Goal: Task Accomplishment & Management: Manage account settings

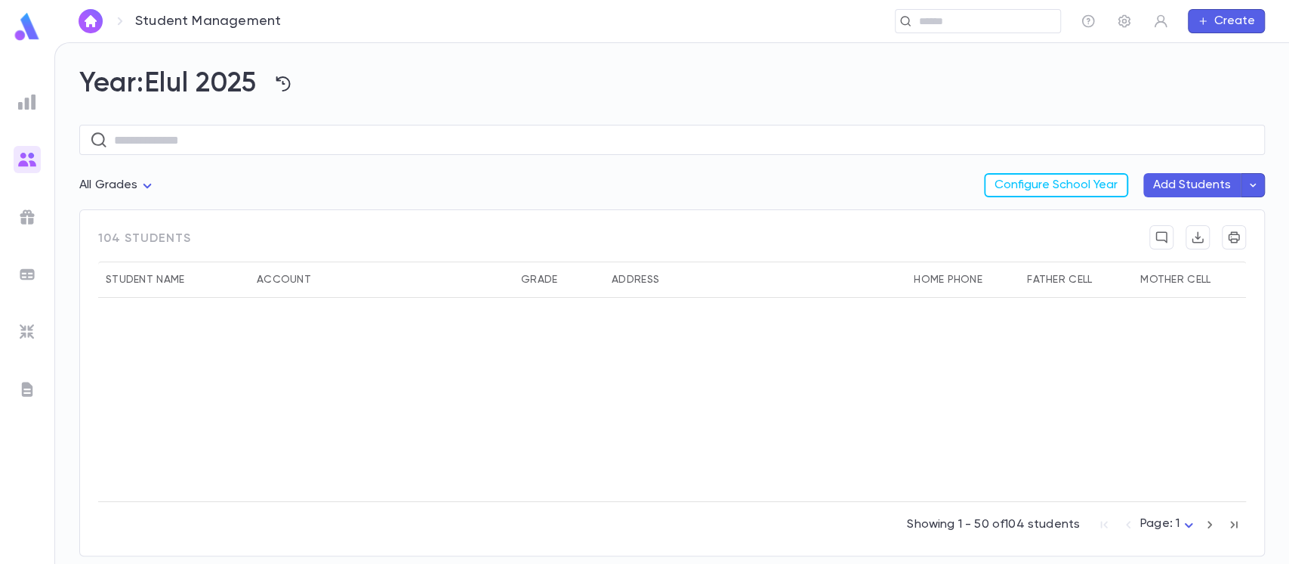
scroll to position [302, 0]
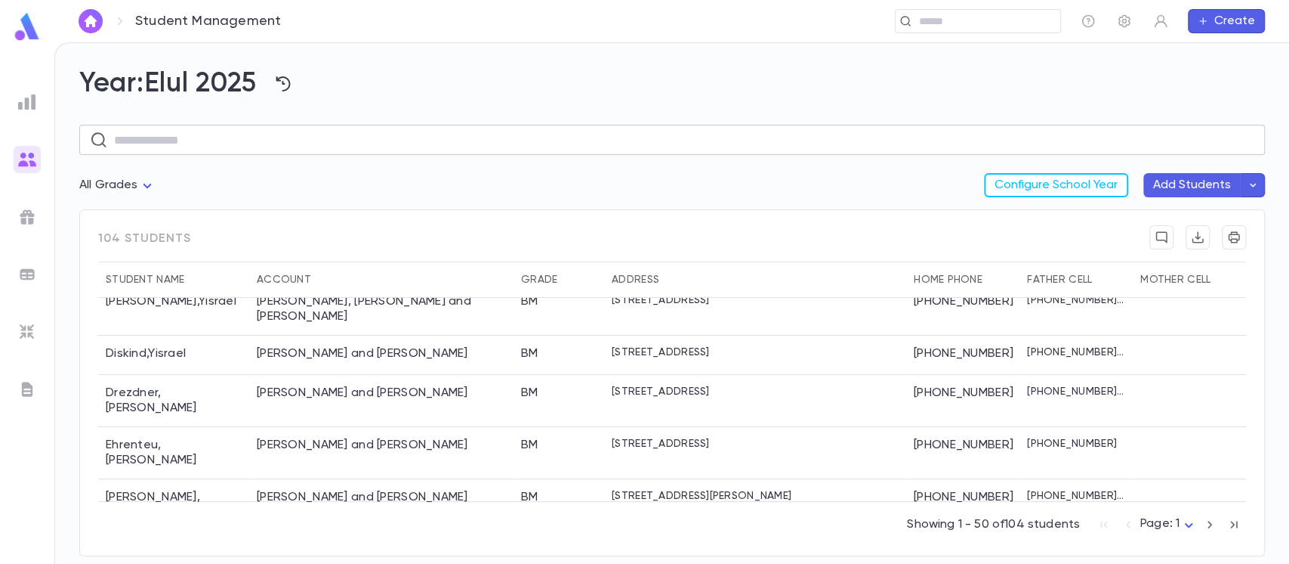
click at [339, 148] on input "text" at bounding box center [684, 139] width 1141 height 29
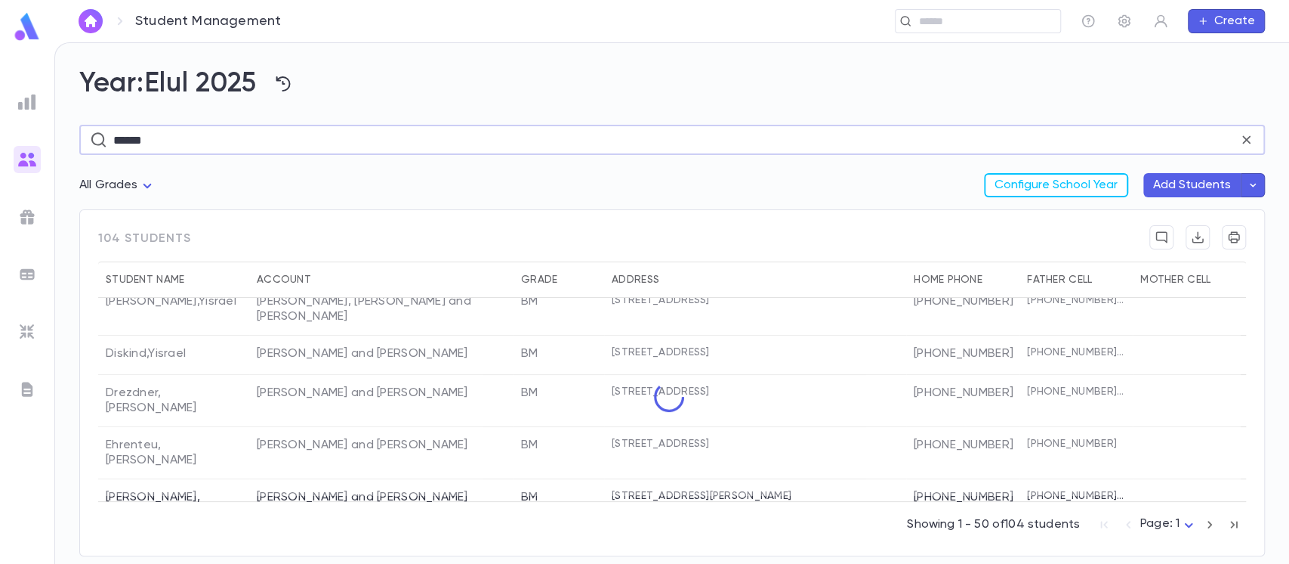
drag, startPoint x: 315, startPoint y: 147, endPoint x: 26, endPoint y: 166, distance: 289.2
click at [26, 166] on div "Student Management ​ Create Year: Elul 2025 ****** ​ All Grades Configure Schoo…" at bounding box center [644, 302] width 1289 height 521
type input "******"
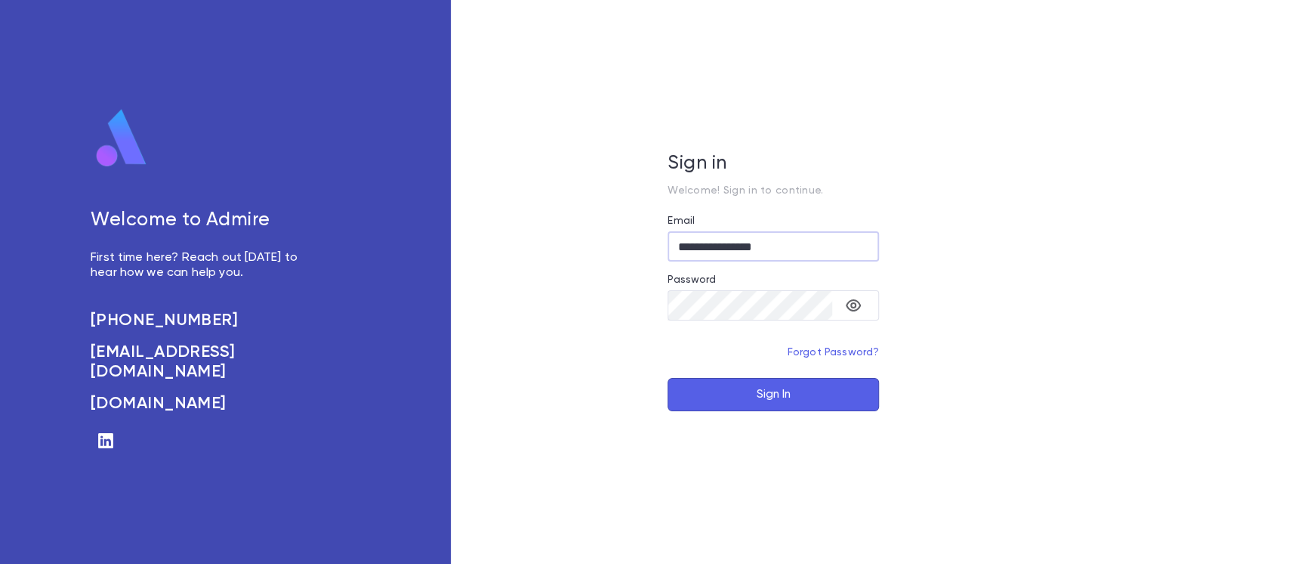
type input "**********"
click at [711, 404] on button "Sign In" at bounding box center [774, 394] width 212 height 33
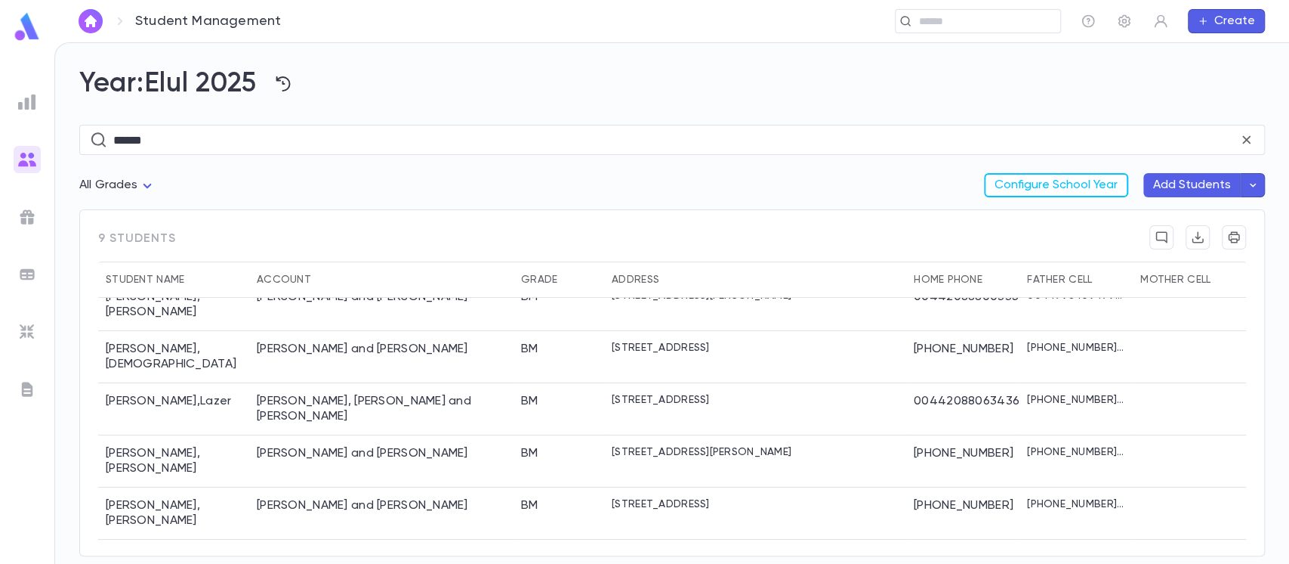
scroll to position [130, 0]
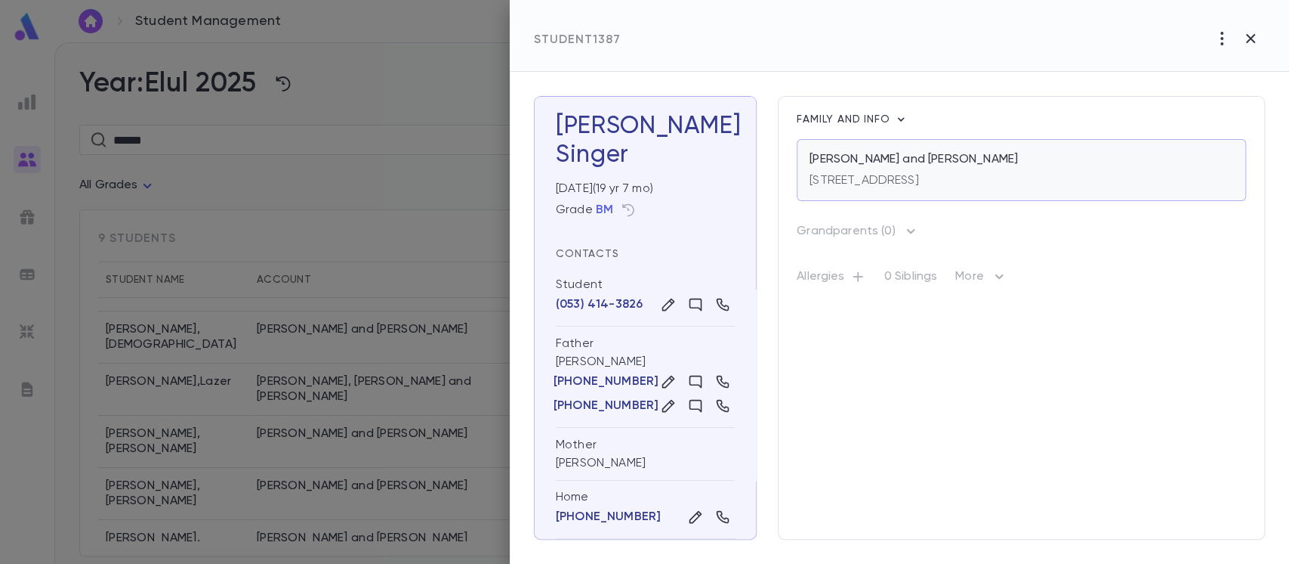
click at [852, 169] on div "5614 15th Avenue #44, Brooklyn NY 11219 USA" at bounding box center [865, 177] width 110 height 21
click at [1256, 34] on icon "button" at bounding box center [1251, 38] width 18 height 18
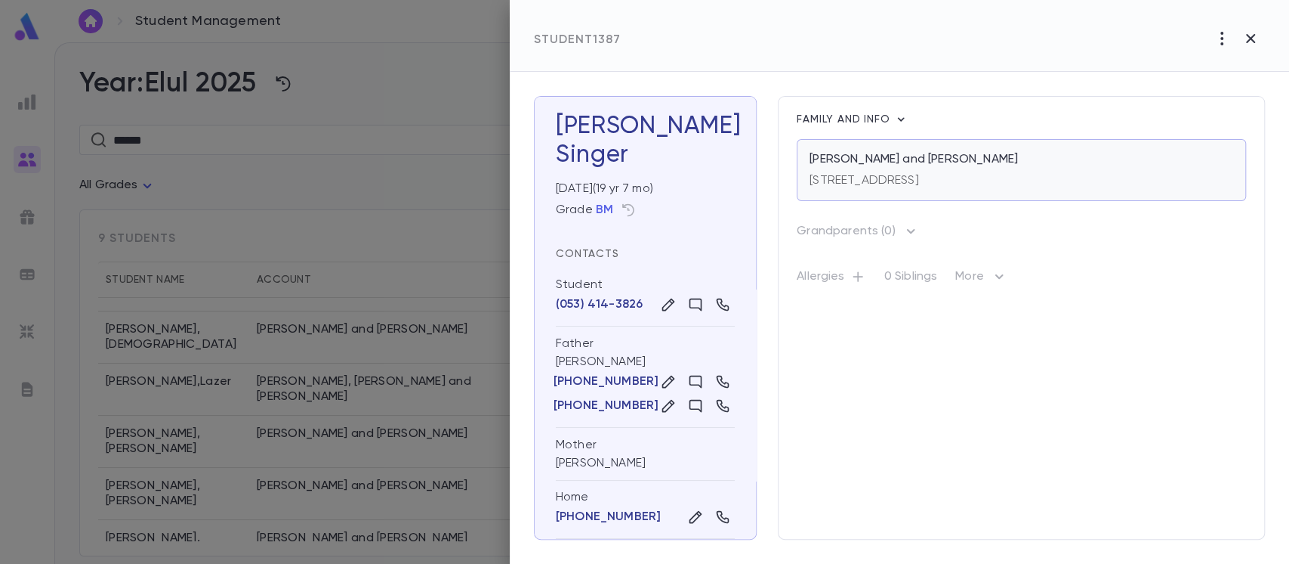
click at [919, 177] on p "5614 15th Avenue #44, Brooklyn NY 11219 USA" at bounding box center [865, 180] width 110 height 15
click at [1258, 34] on icon "button" at bounding box center [1251, 38] width 18 height 18
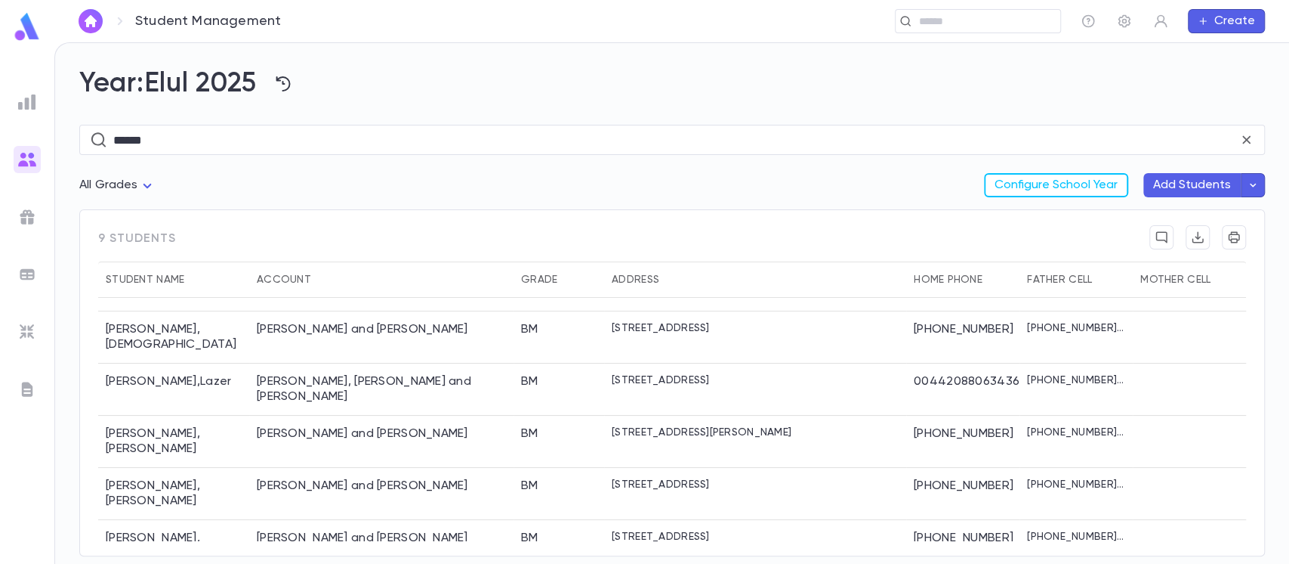
click at [1275, 414] on div "Year: Elul 2025 ****** ​ All Grades Configure School Year Add Students 9 studen…" at bounding box center [672, 303] width 1234 height 520
click at [292, 88] on icon "button" at bounding box center [283, 84] width 18 height 18
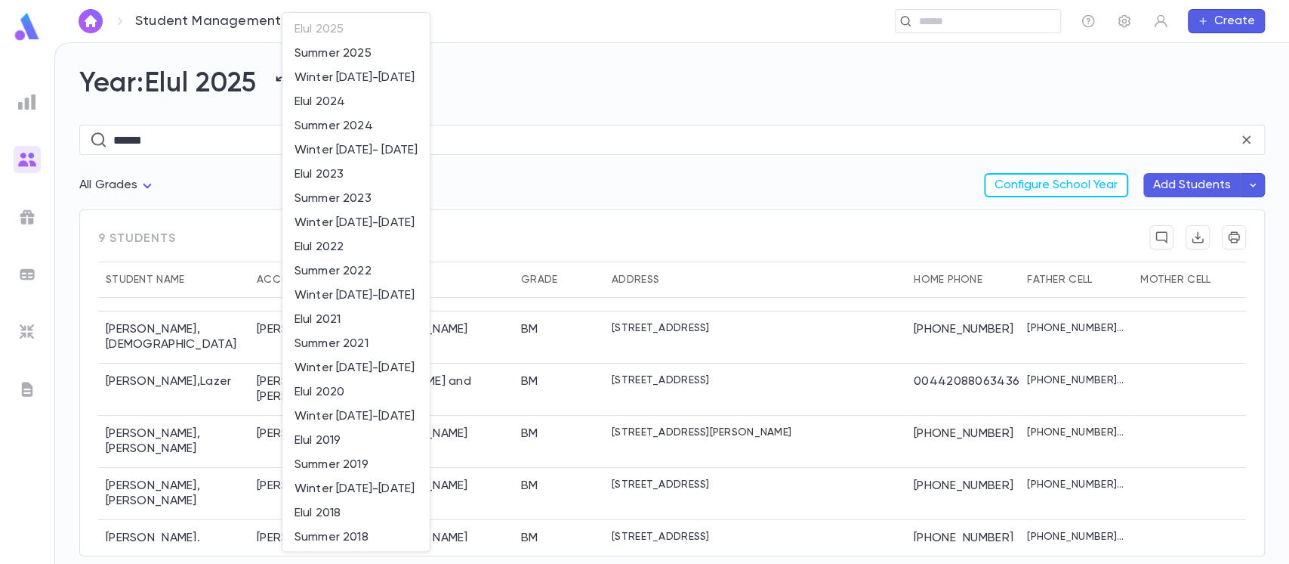
click at [496, 59] on div at bounding box center [644, 282] width 1289 height 564
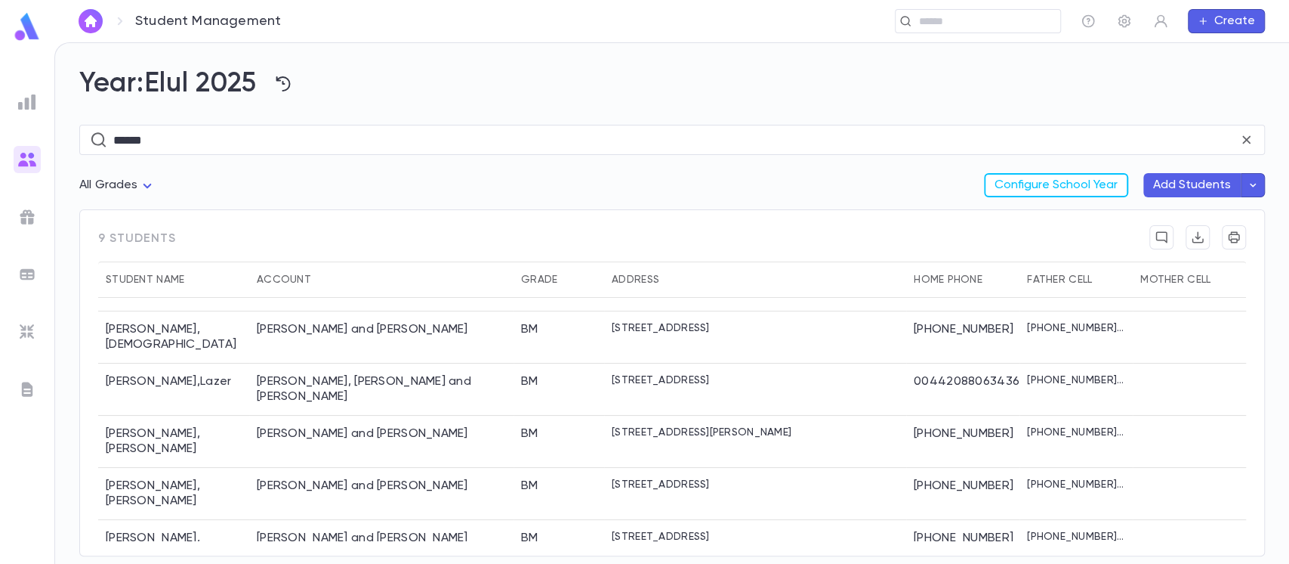
click at [137, 184] on body "Student Management ​ Create Year: Elul 2025 ****** ​ All Grades Configure Schoo…" at bounding box center [644, 302] width 1289 height 521
click at [137, 184] on div at bounding box center [644, 282] width 1289 height 564
click at [443, 178] on div "All Grades Configure School Year Add Students" at bounding box center [672, 191] width 1186 height 36
click at [1280, 352] on div "Year: Elul 2025 ****** ​ All Grades Configure School Year Add Students 9 studen…" at bounding box center [672, 303] width 1234 height 520
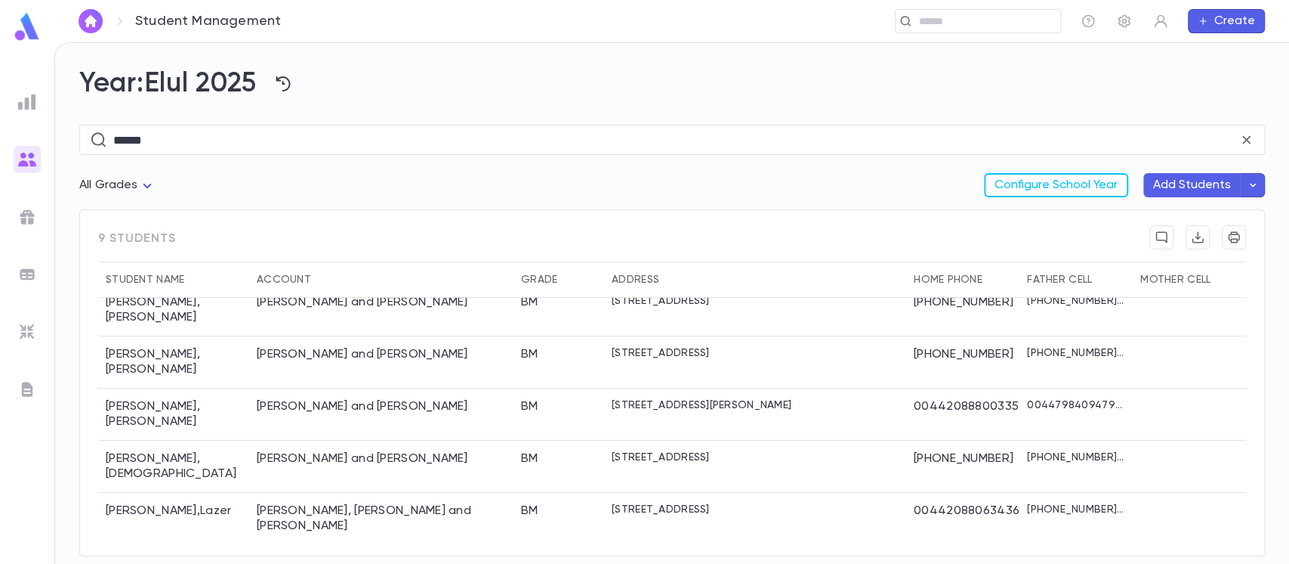
scroll to position [0, 0]
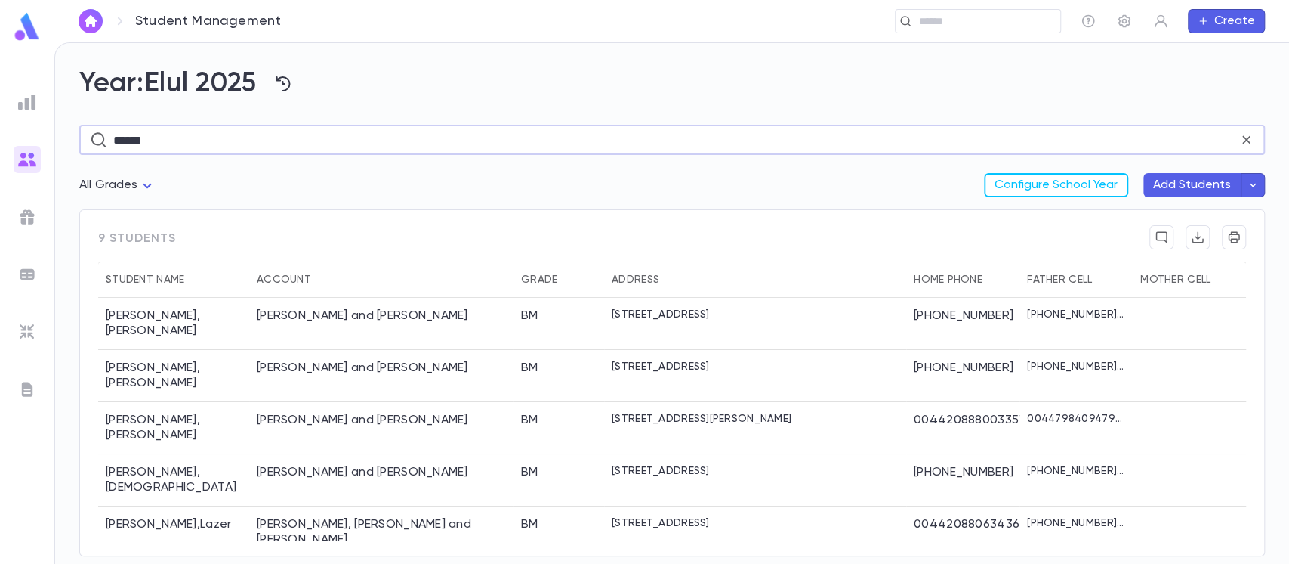
drag, startPoint x: 205, startPoint y: 137, endPoint x: 0, endPoint y: 137, distance: 205.5
click at [0, 137] on div "Student Management ​ Create Year: Elul 2025 ****** ​ All Grades Configure Schoo…" at bounding box center [644, 302] width 1289 height 521
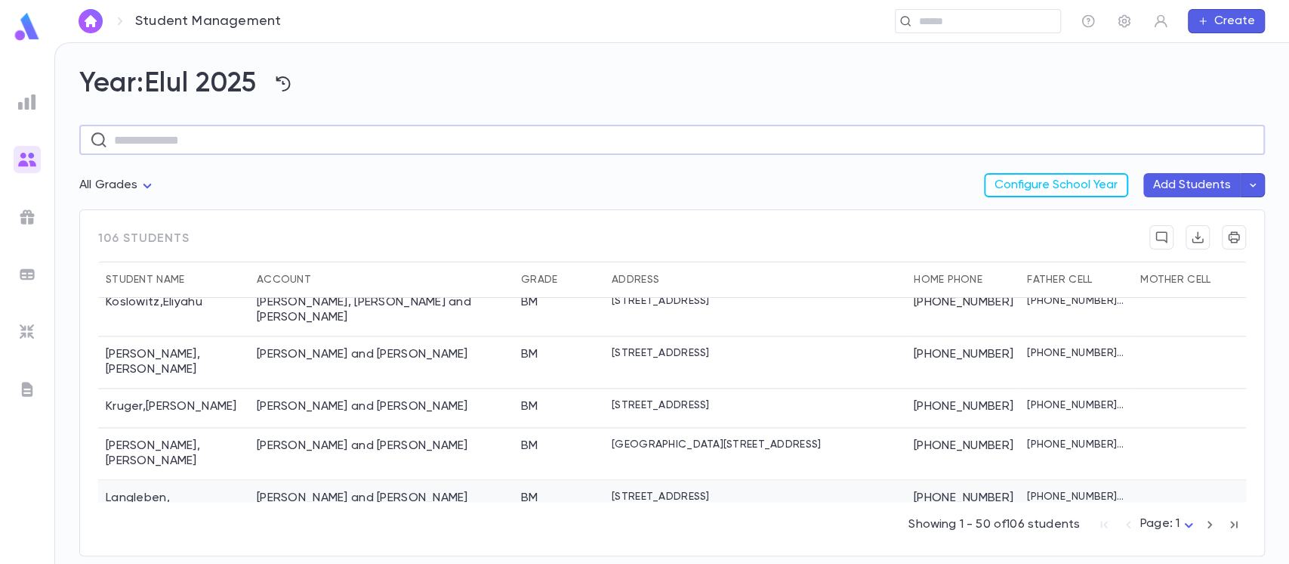
scroll to position [1611, 0]
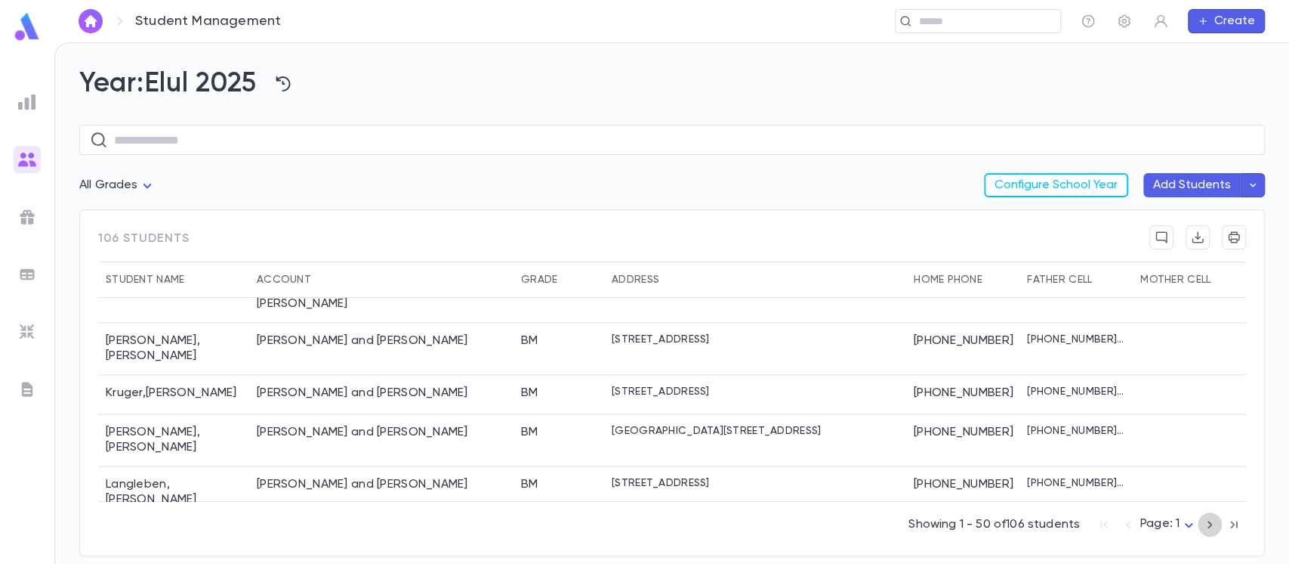
click at [1206, 520] on icon "button" at bounding box center [1210, 524] width 17 height 18
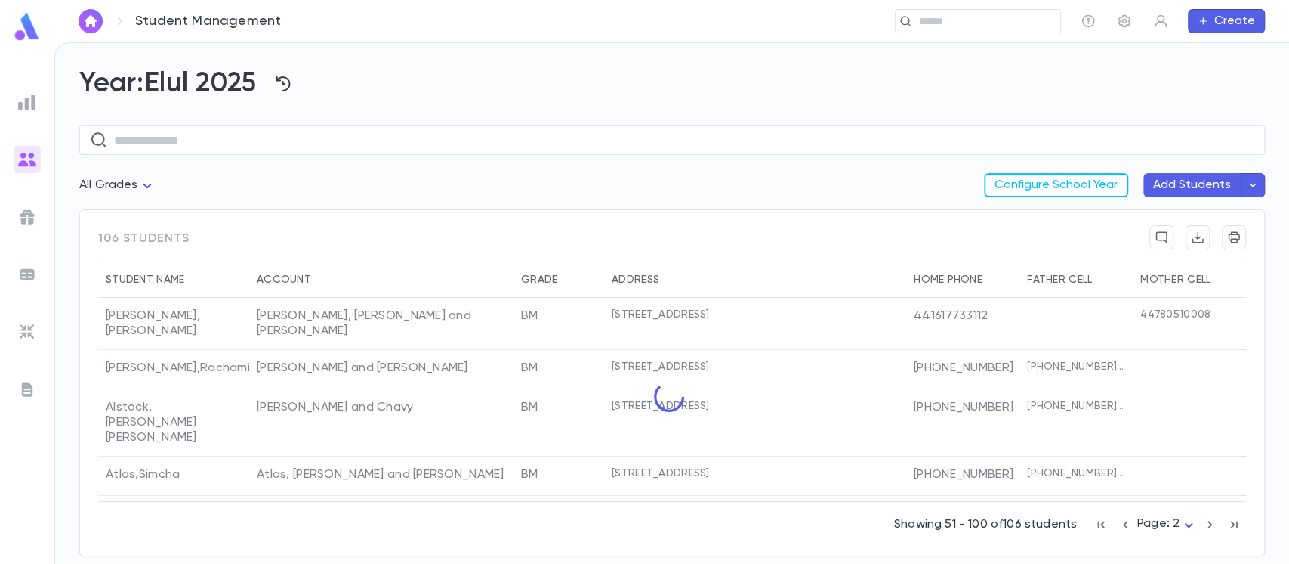
click at [1206, 520] on icon "button" at bounding box center [1210, 524] width 17 height 18
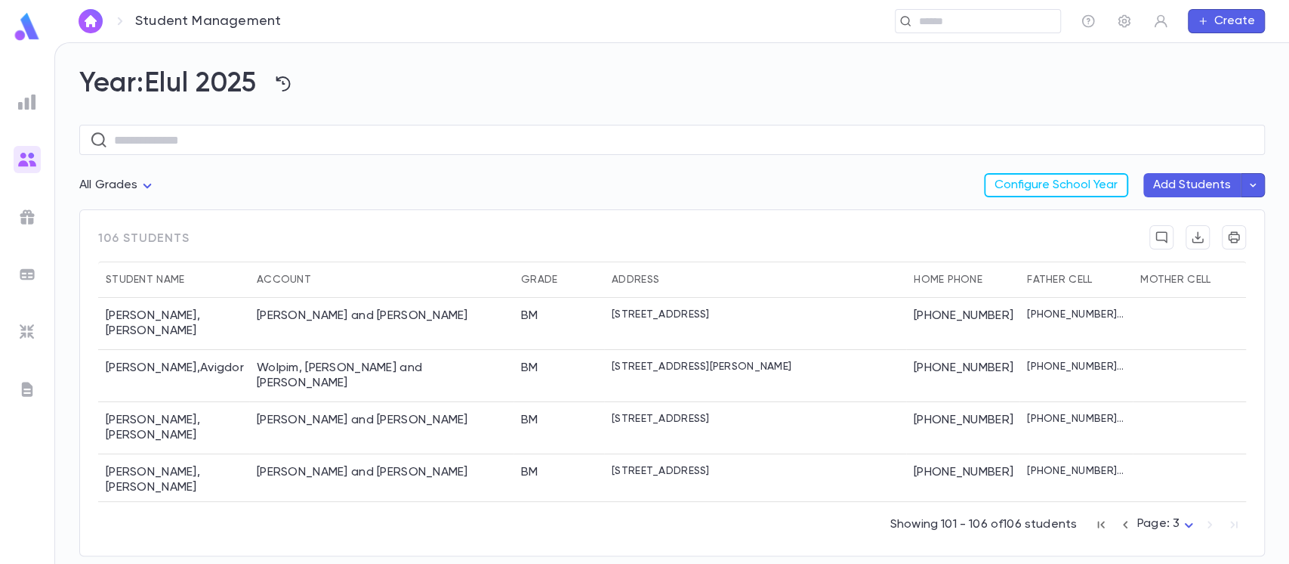
click at [1129, 523] on icon "button" at bounding box center [1125, 524] width 17 height 18
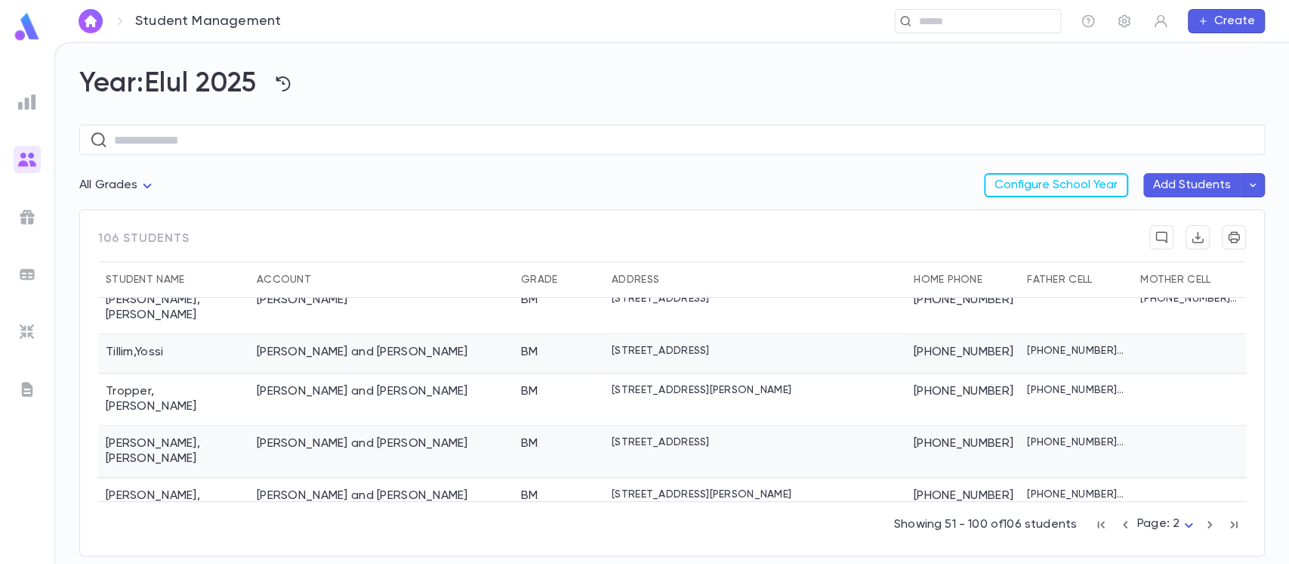
scroll to position [1779, 0]
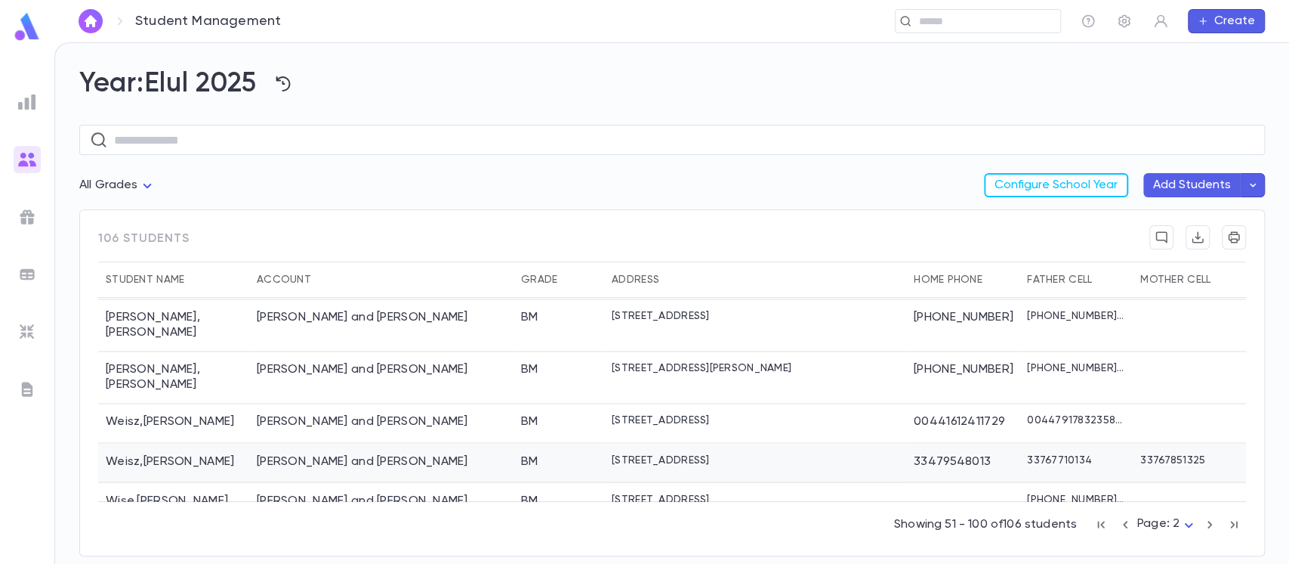
click at [769, 443] on div "71 Avenue DE Tresserve, Aix-les-Bains 73100 France" at bounding box center [755, 462] width 302 height 39
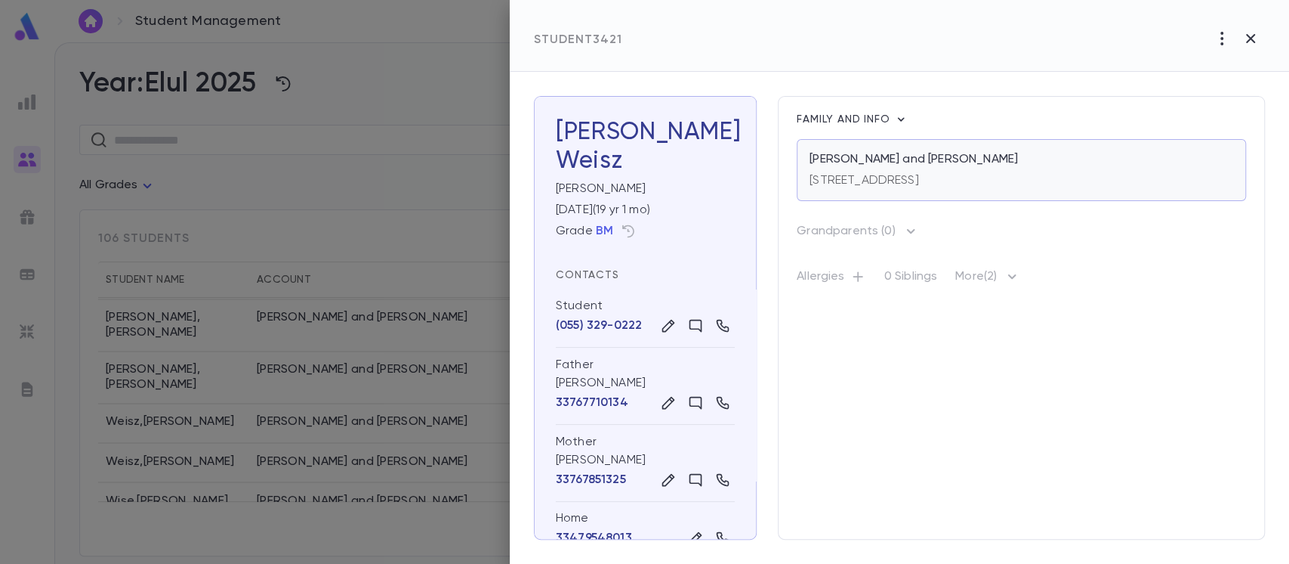
click at [1020, 154] on div "Weisz, Aron and Chano" at bounding box center [1022, 159] width 424 height 15
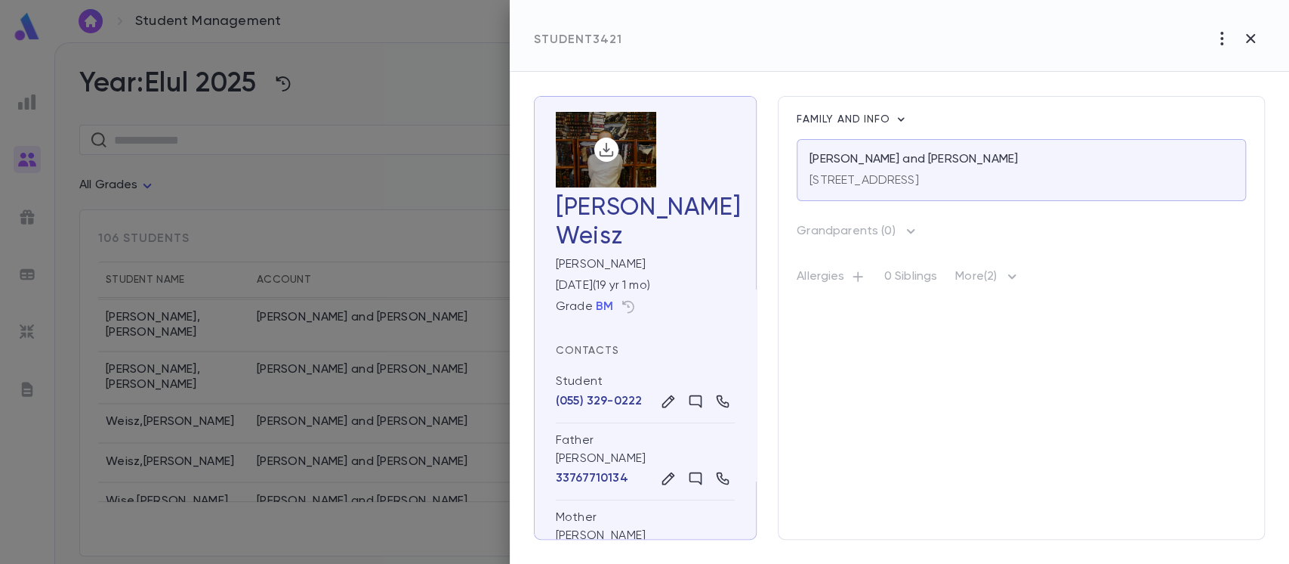
click at [627, 171] on div at bounding box center [606, 150] width 100 height 76
click at [626, 171] on div at bounding box center [606, 150] width 100 height 76
click at [647, 140] on div at bounding box center [606, 150] width 100 height 76
click at [601, 148] on icon "button" at bounding box center [606, 149] width 17 height 18
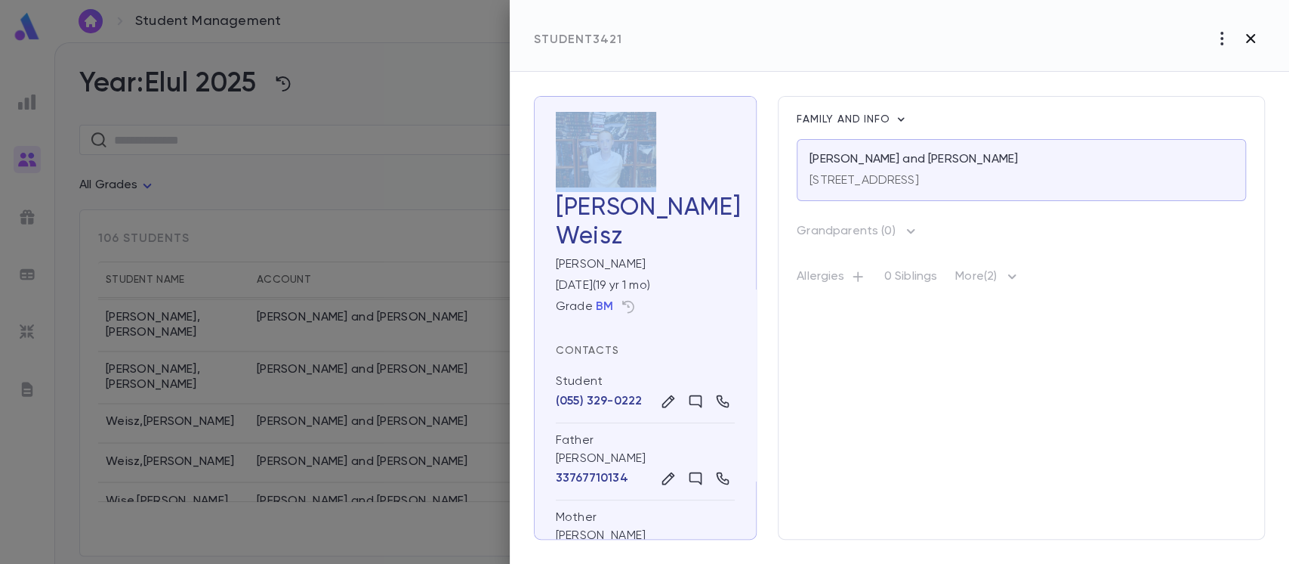
click at [1254, 32] on icon "button" at bounding box center [1251, 38] width 18 height 18
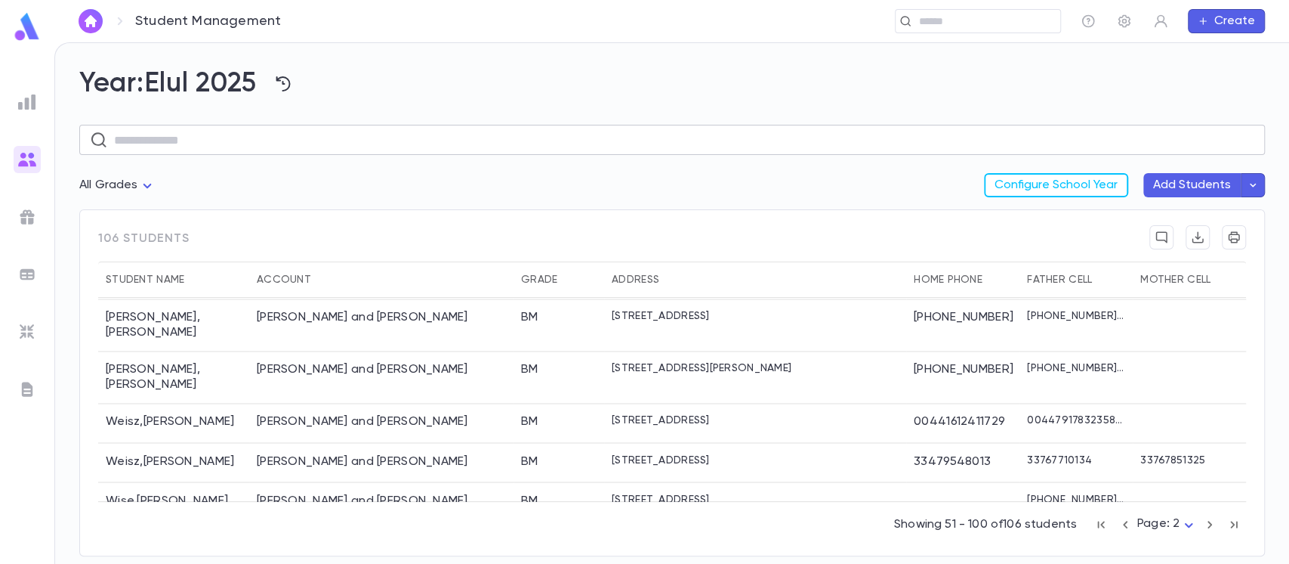
click at [860, 135] on input "text" at bounding box center [684, 139] width 1141 height 29
click at [575, 201] on div "All Grades Configure School Year Add Students" at bounding box center [672, 191] width 1186 height 36
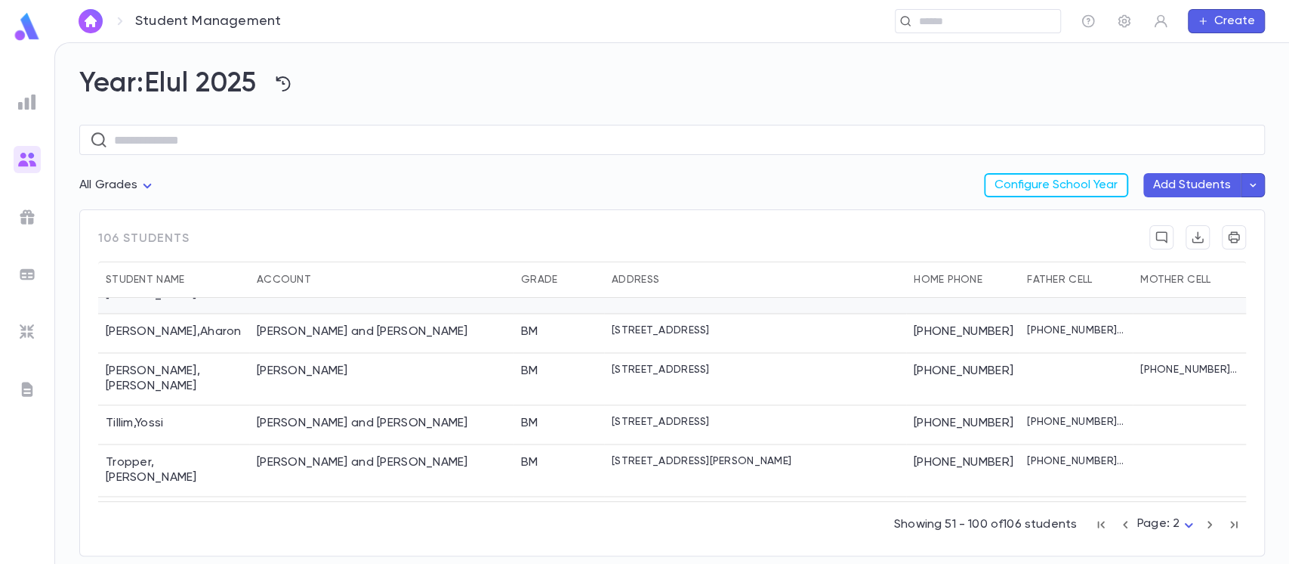
scroll to position [1477, 0]
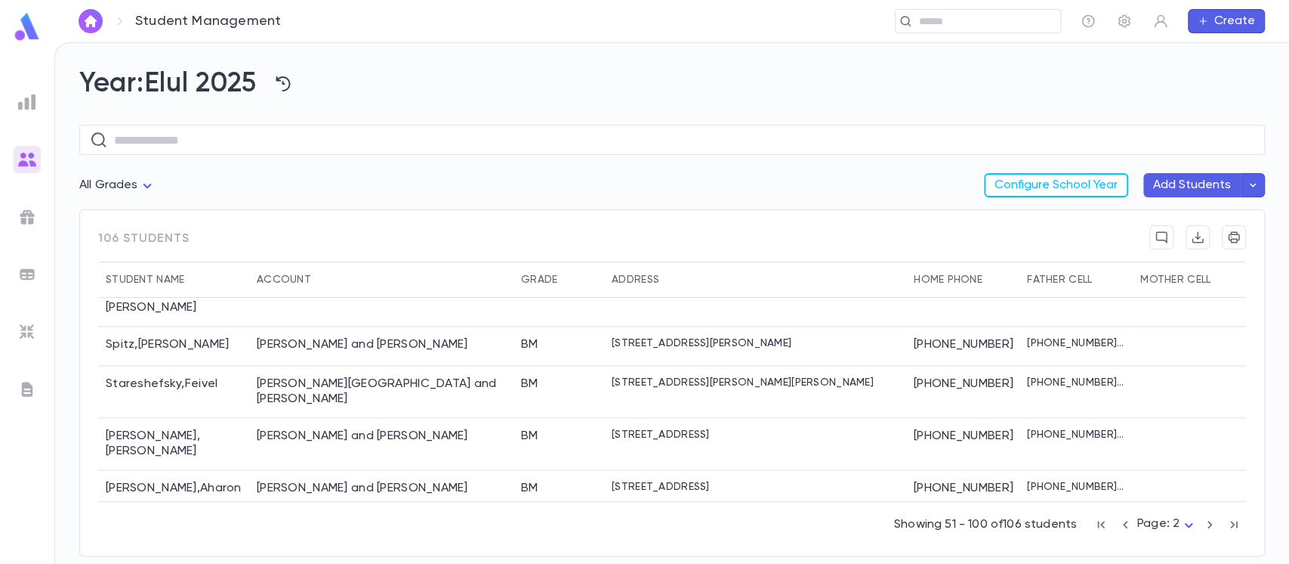
click at [1125, 526] on icon "button" at bounding box center [1125, 524] width 17 height 18
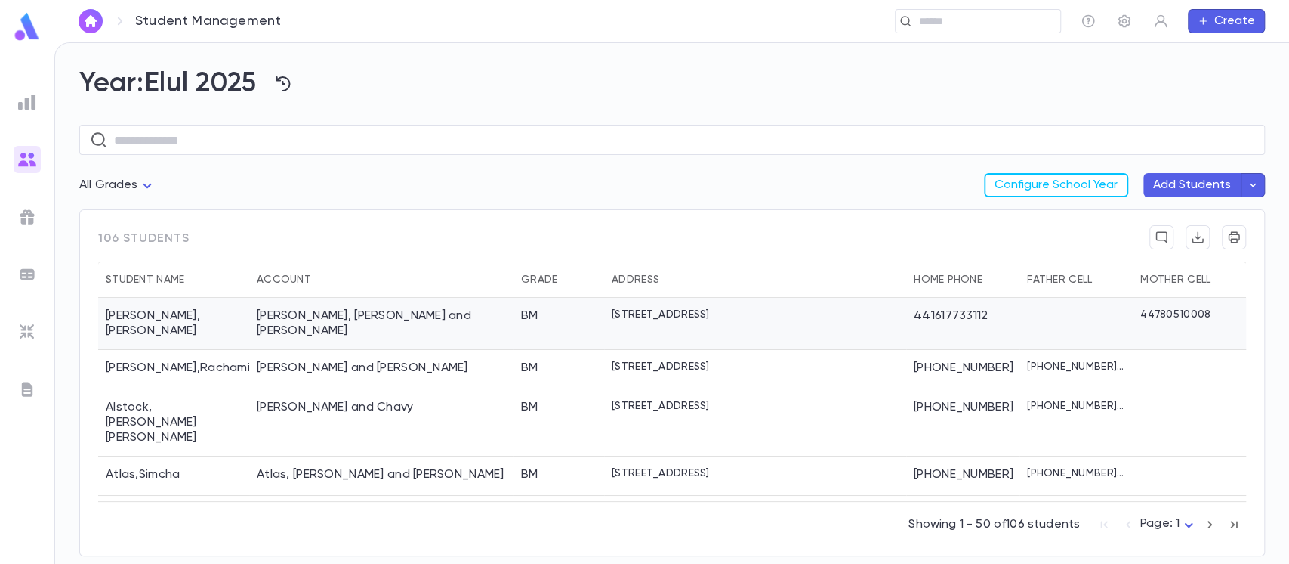
click at [745, 326] on div "[STREET_ADDRESS]" at bounding box center [755, 324] width 302 height 52
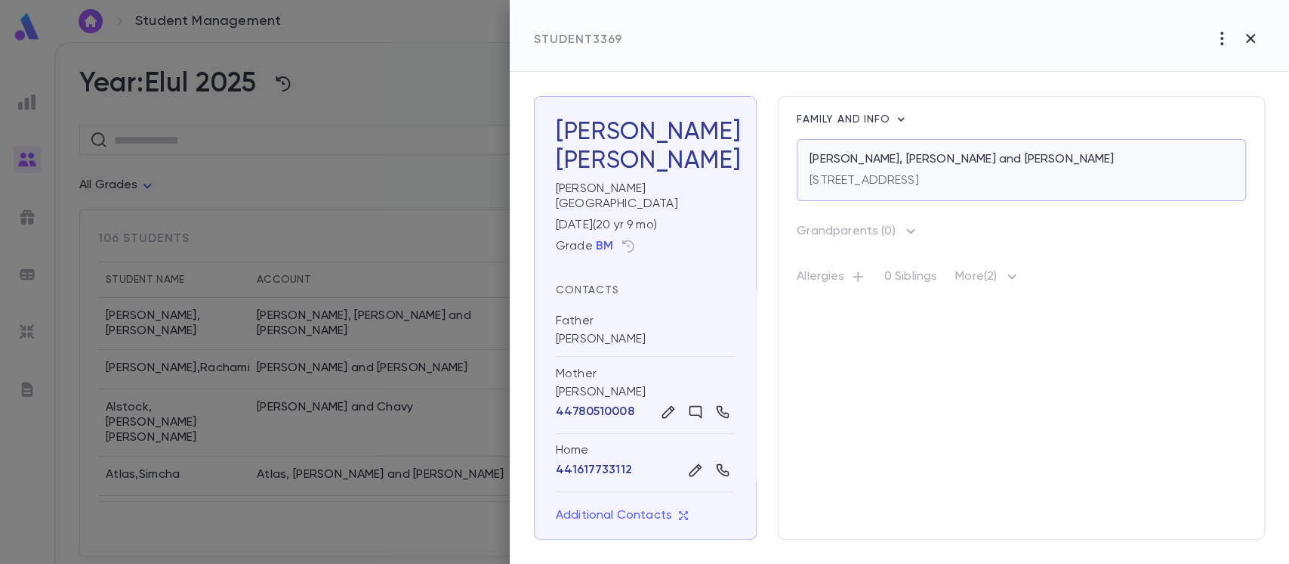
click at [919, 181] on p "[STREET_ADDRESS]" at bounding box center [865, 180] width 110 height 15
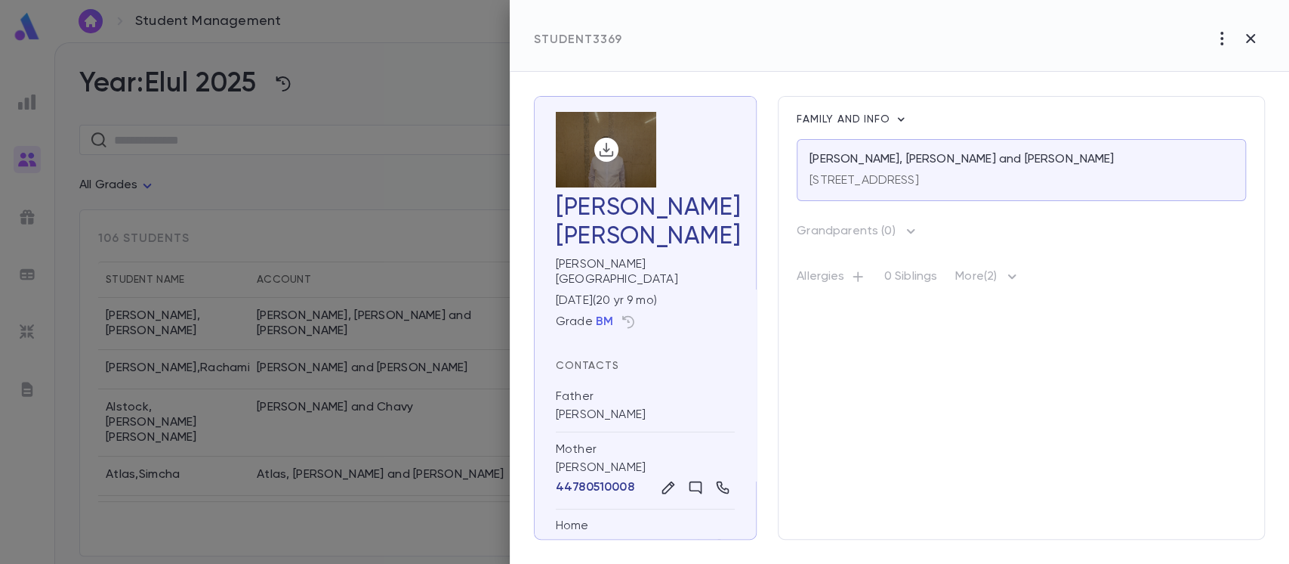
click at [588, 158] on div at bounding box center [606, 150] width 100 height 76
click at [721, 227] on h3 "[PERSON_NAME]" at bounding box center [645, 221] width 179 height 57
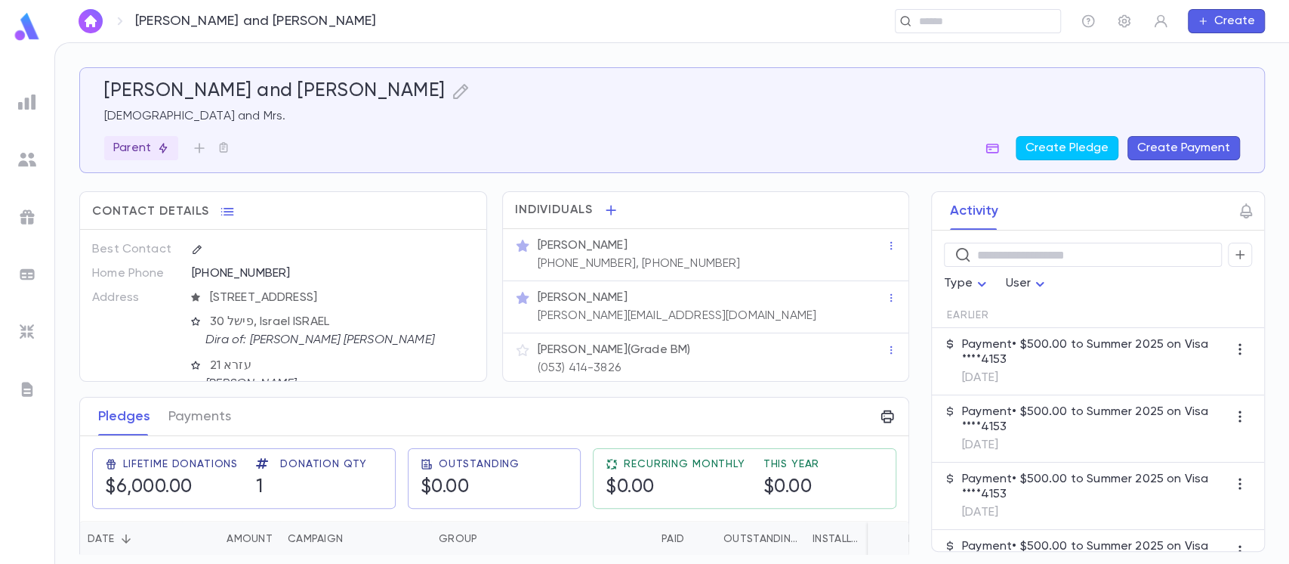
scroll to position [100, 0]
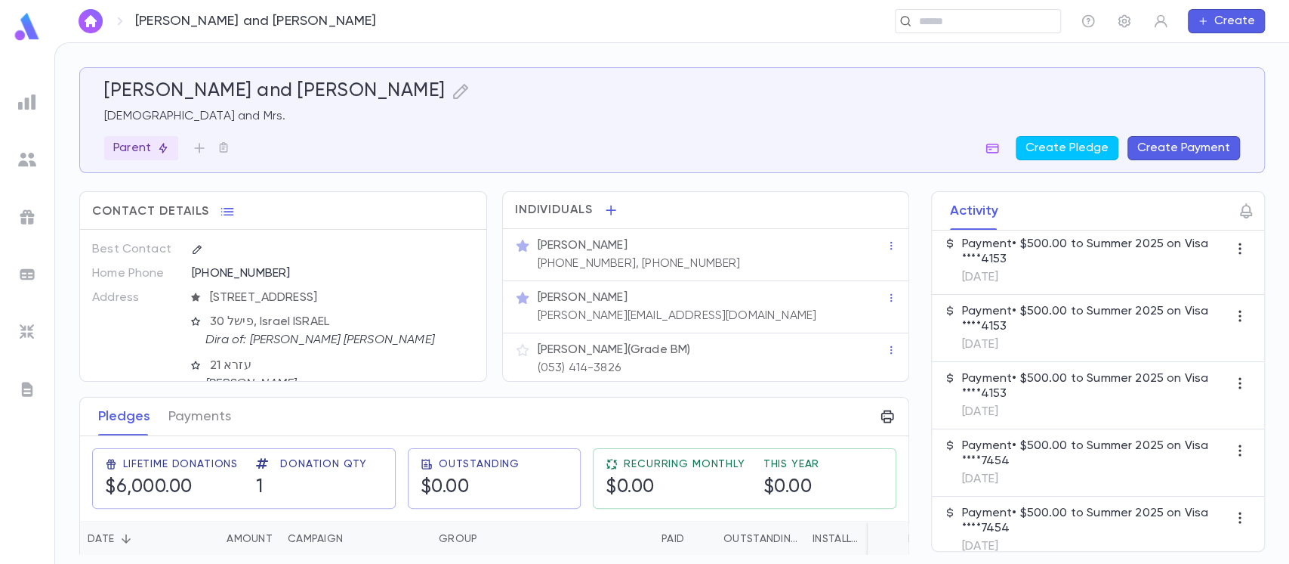
click at [1051, 412] on p "6/29/2025" at bounding box center [1095, 411] width 266 height 15
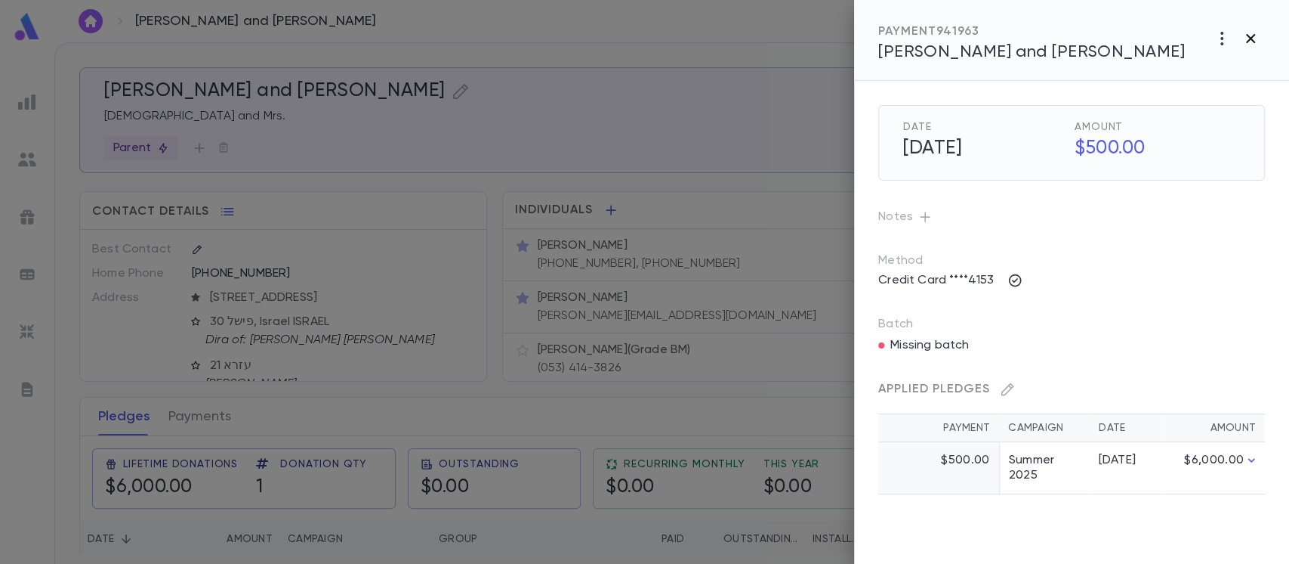
click at [1246, 27] on button "button" at bounding box center [1251, 38] width 29 height 29
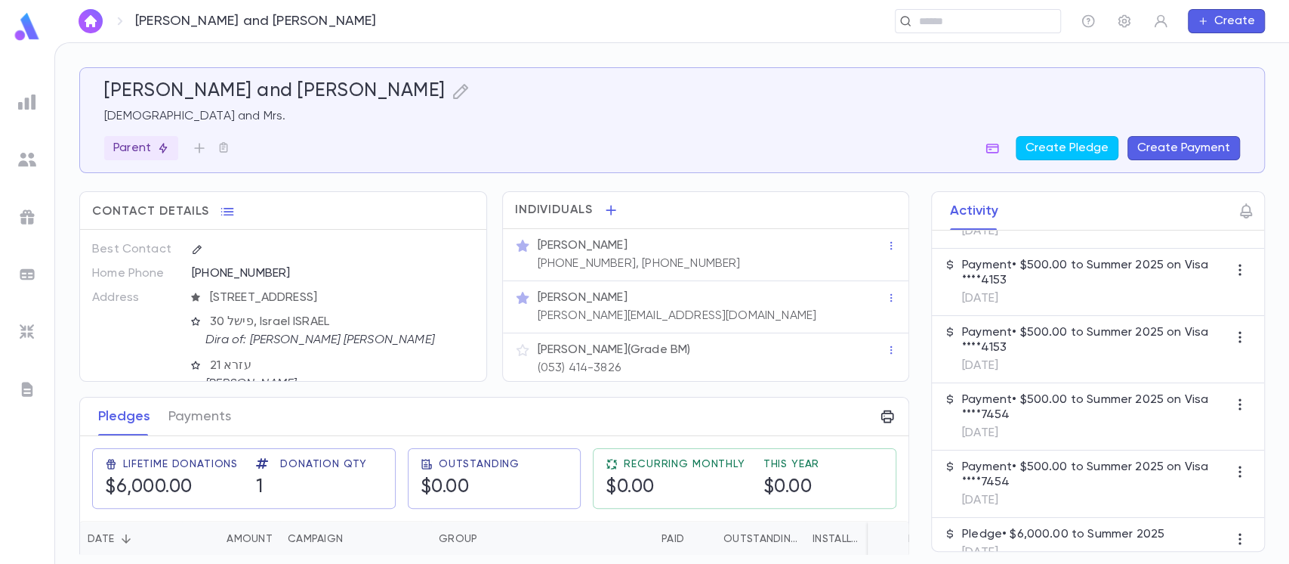
scroll to position [170, 0]
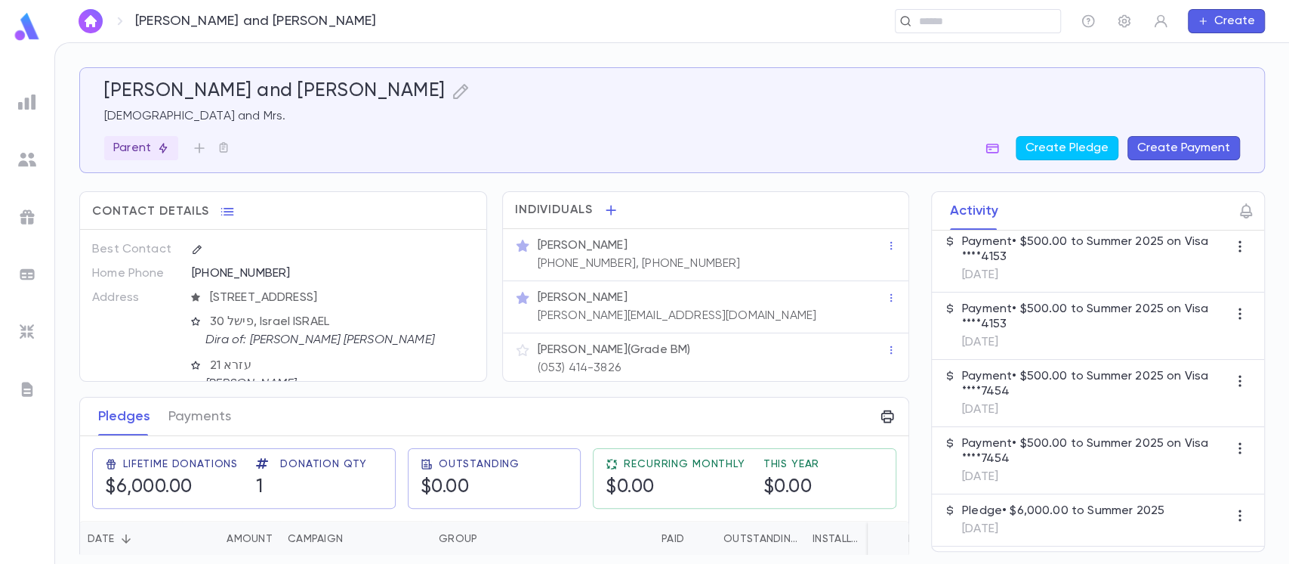
click at [1066, 518] on div "Pledge • $6,000.00 to Summer 2025 4/29/2025" at bounding box center [1063, 519] width 202 height 33
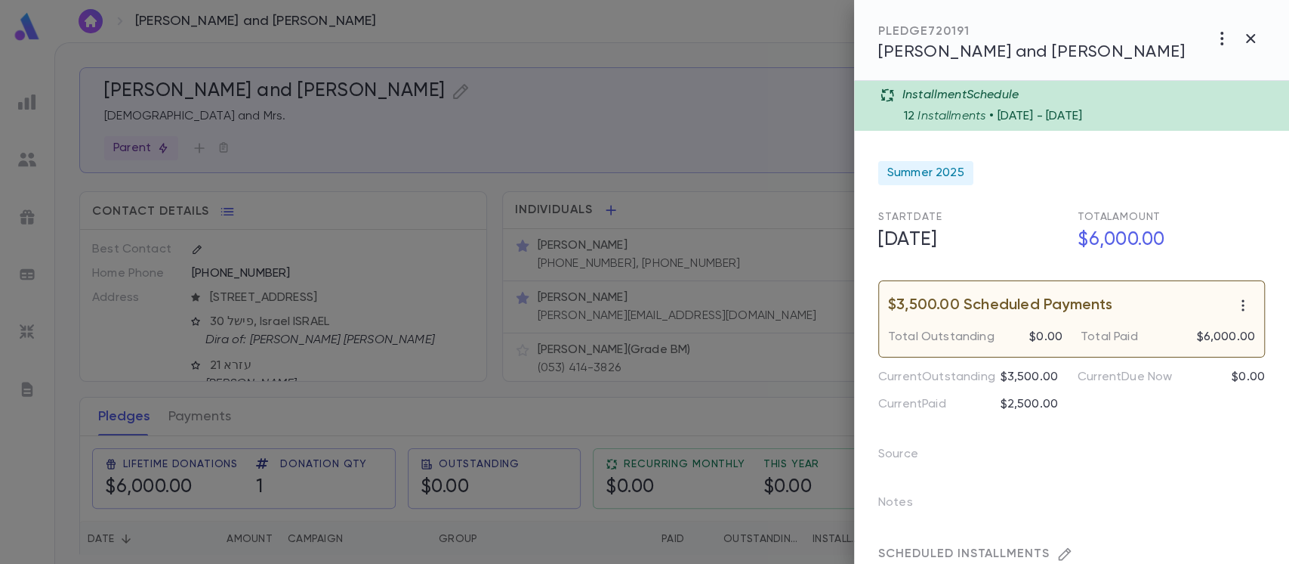
scroll to position [0, 0]
click at [1259, 45] on icon "button" at bounding box center [1251, 38] width 18 height 18
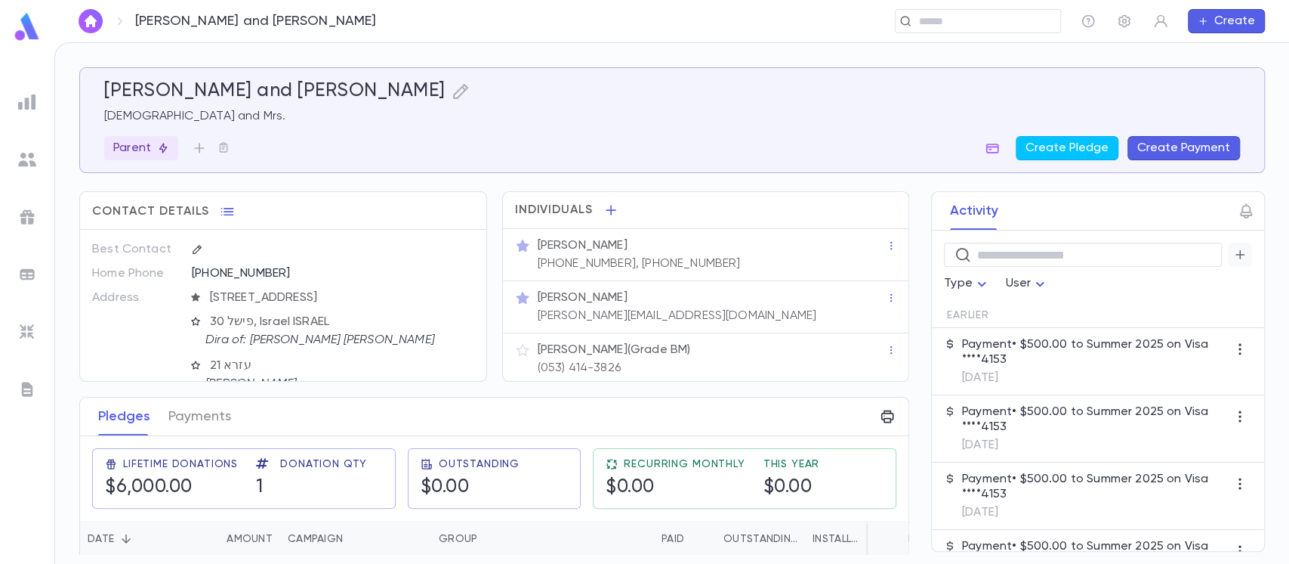
click at [1234, 256] on icon "button" at bounding box center [1241, 254] width 14 height 15
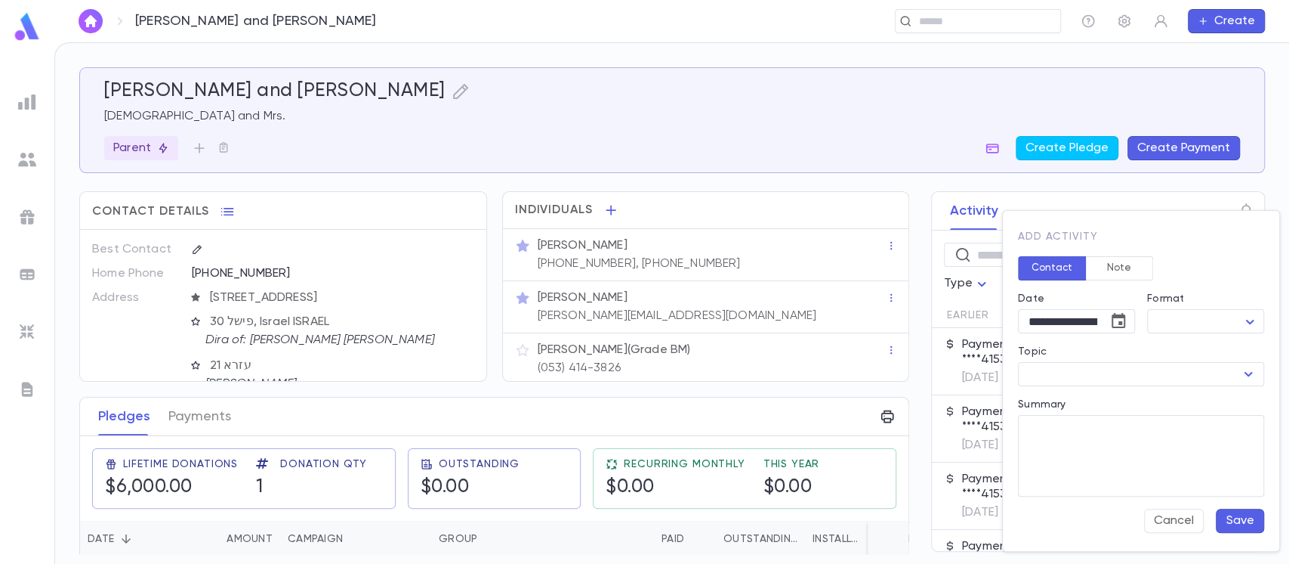
click at [1120, 270] on button "Note" at bounding box center [1119, 268] width 68 height 24
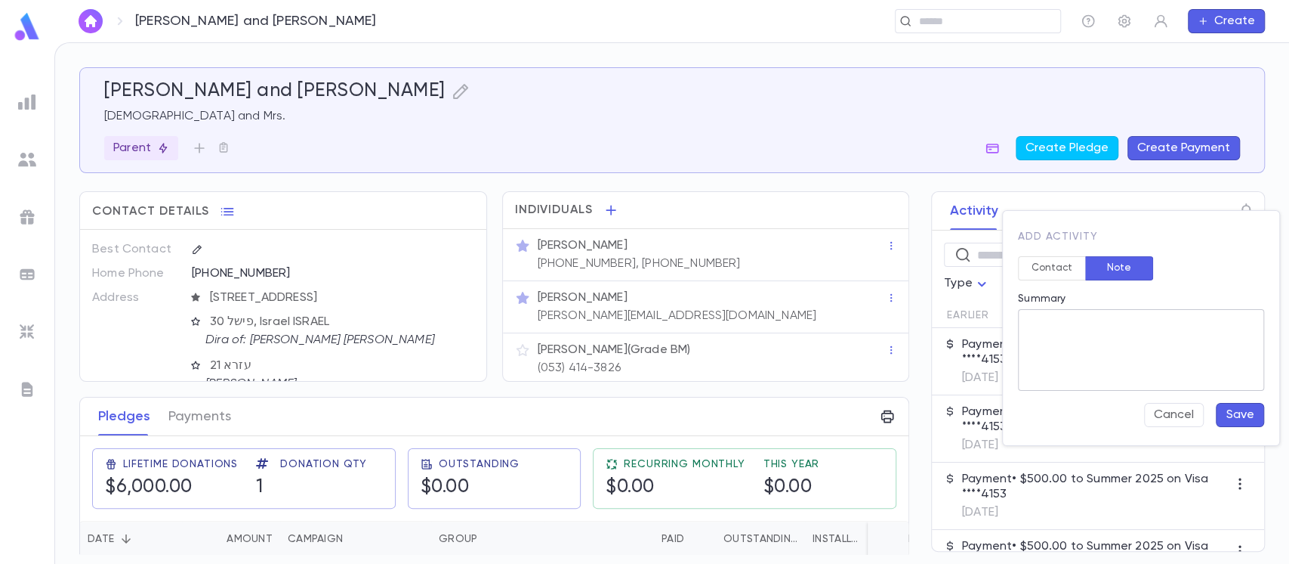
click at [1114, 329] on textarea "Summary" at bounding box center [1141, 350] width 225 height 82
type textarea "**********"
click at [1227, 418] on button "Save" at bounding box center [1240, 415] width 48 height 24
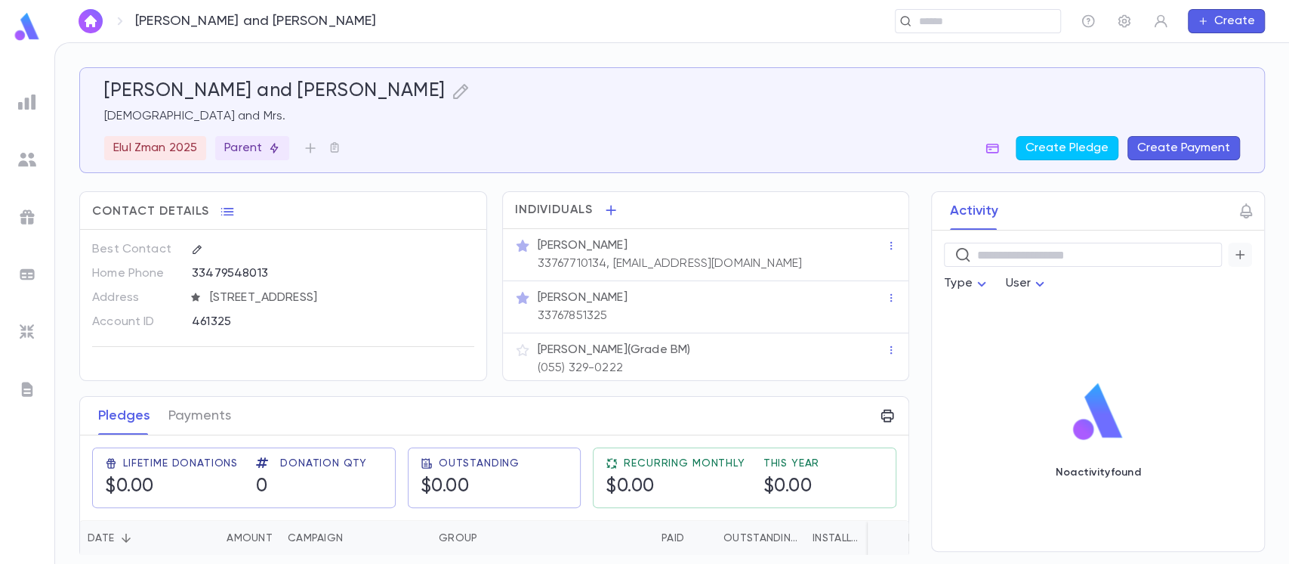
click at [1234, 250] on icon "button" at bounding box center [1241, 254] width 14 height 15
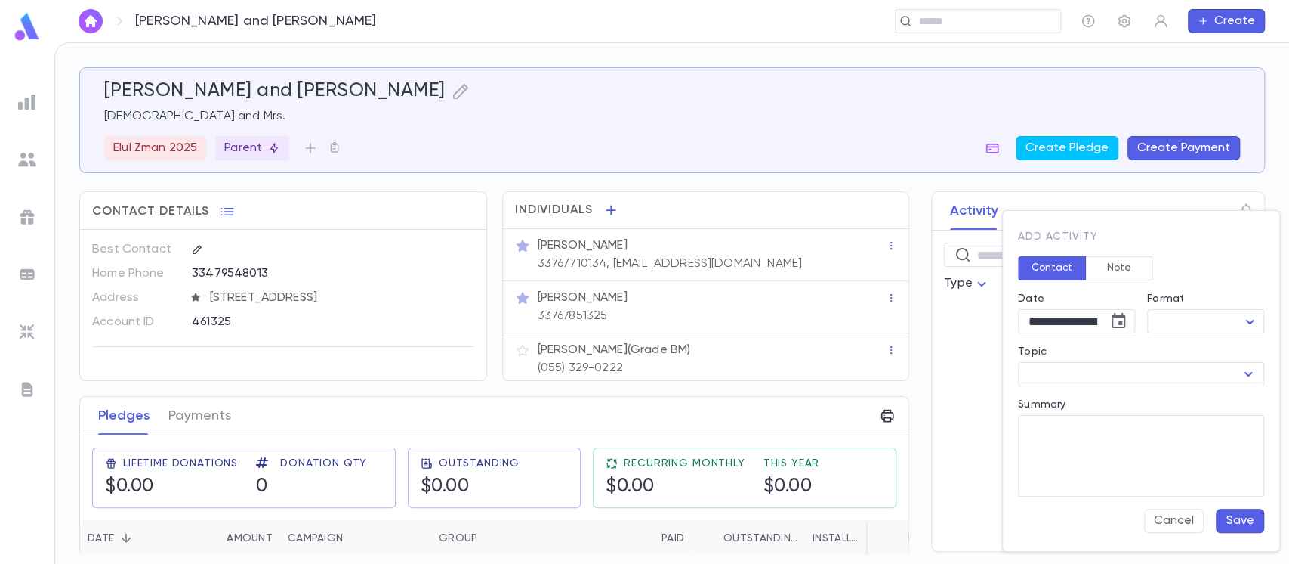
click at [1102, 267] on button "Note" at bounding box center [1119, 268] width 68 height 24
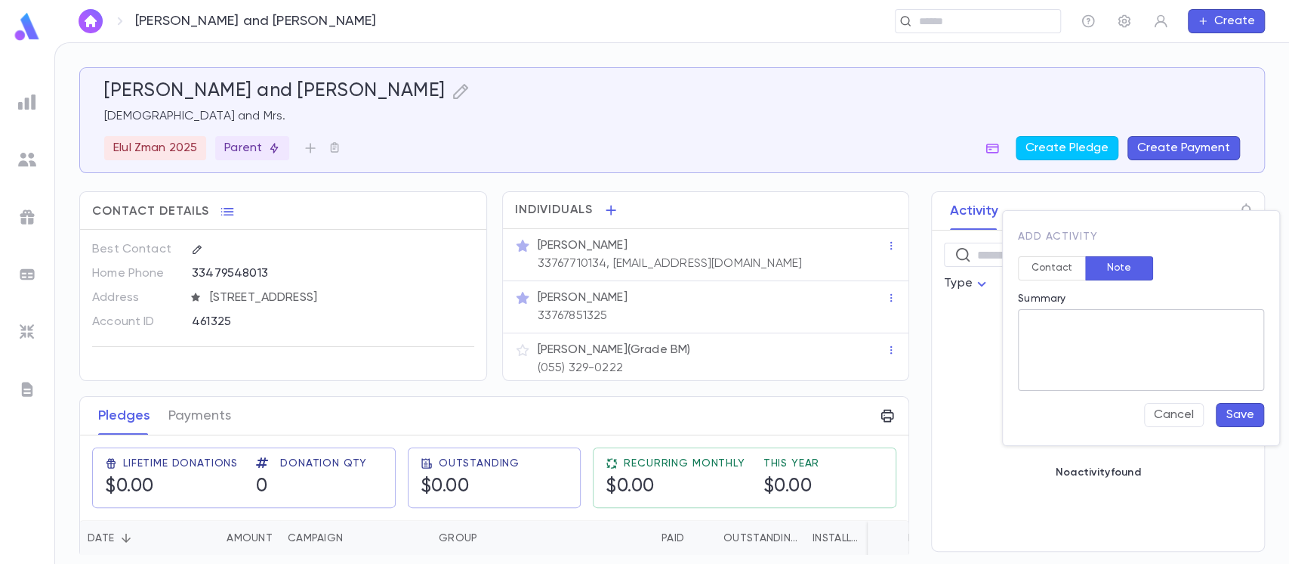
click at [1092, 345] on textarea "Summary" at bounding box center [1141, 350] width 225 height 82
type textarea "*"
type textarea "**********"
click at [1237, 416] on button "Save" at bounding box center [1240, 415] width 48 height 24
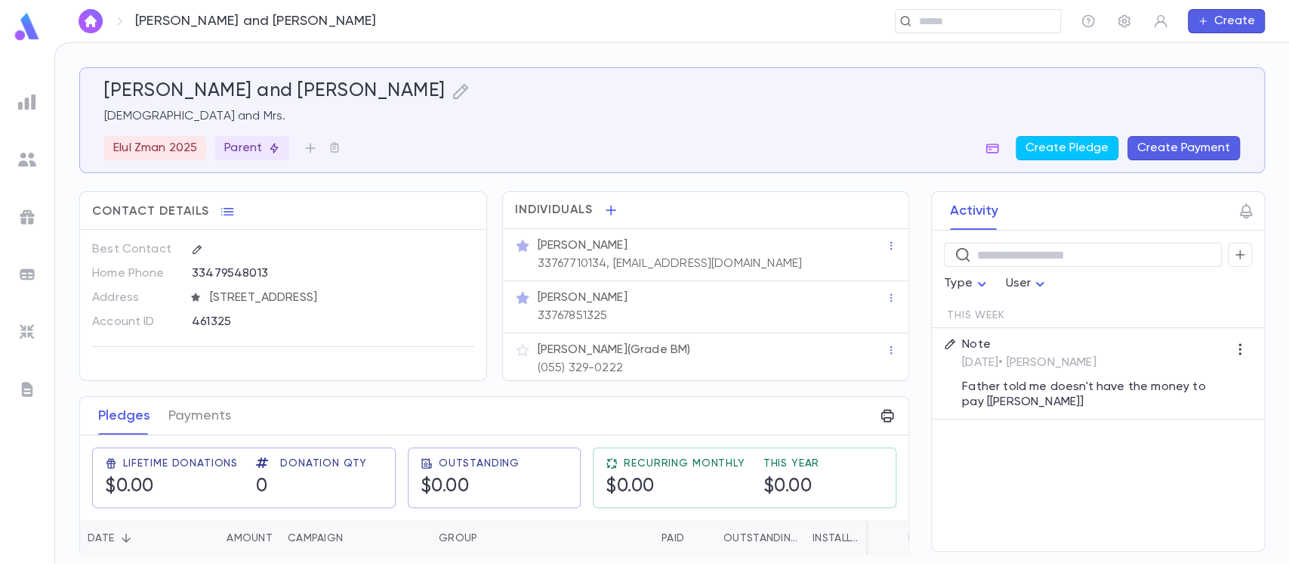
click at [952, 343] on icon at bounding box center [950, 343] width 10 height 10
click at [950, 340] on icon at bounding box center [950, 344] width 12 height 12
click at [1243, 347] on icon "button" at bounding box center [1240, 348] width 15 height 15
click at [1249, 378] on li "Pin" at bounding box center [1249, 378] width 63 height 24
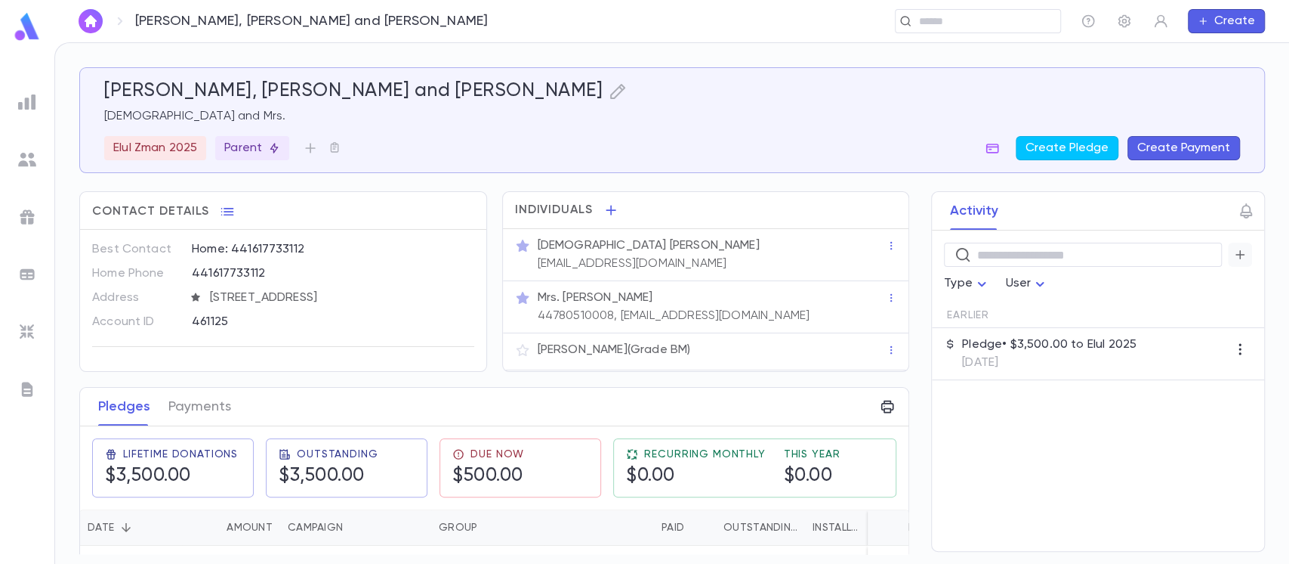
click at [1237, 255] on icon "button" at bounding box center [1241, 254] width 14 height 15
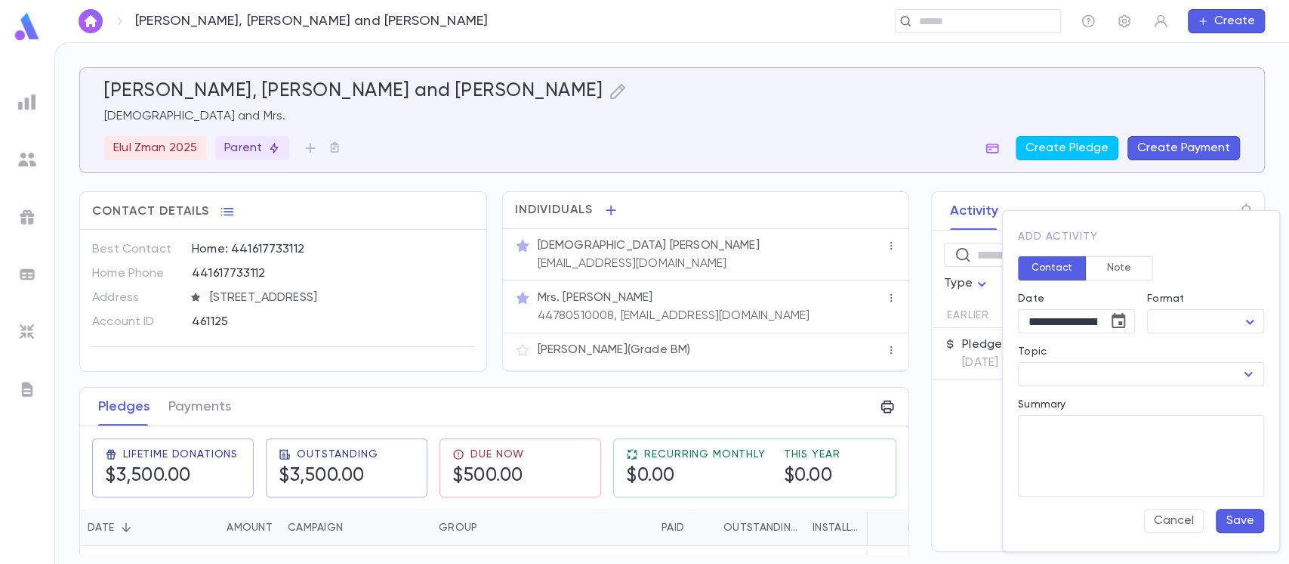
click at [1124, 263] on button "Note" at bounding box center [1119, 268] width 68 height 24
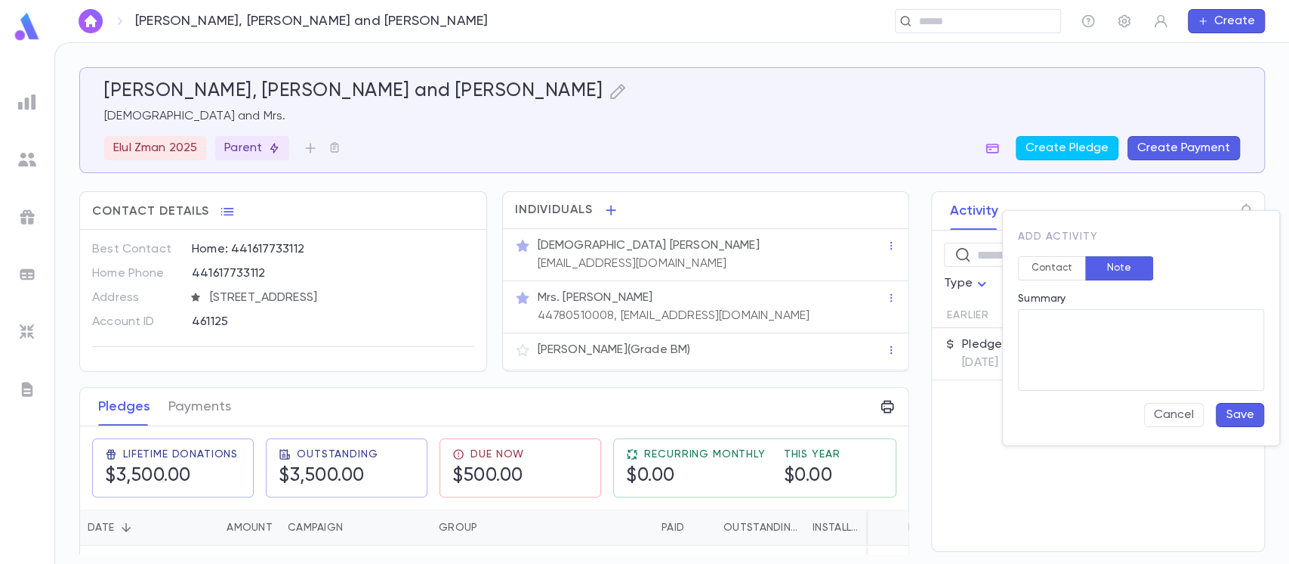
click at [1062, 267] on button "Contact" at bounding box center [1052, 268] width 68 height 24
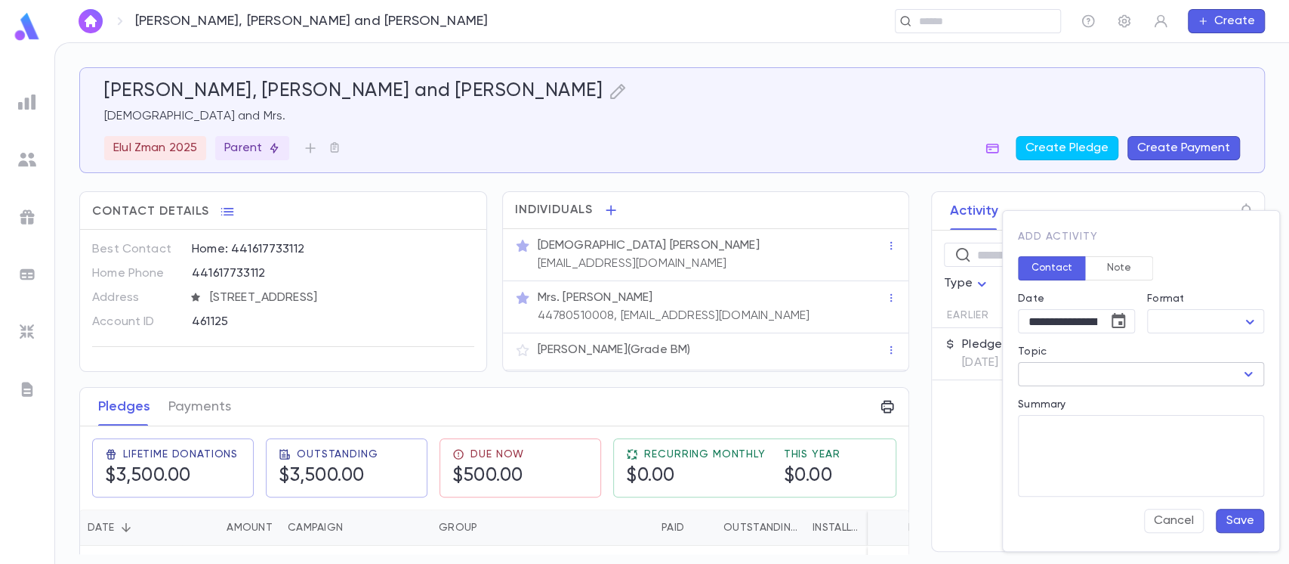
click at [1061, 363] on input "Topic" at bounding box center [1129, 373] width 212 height 21
click at [1248, 311] on body "**********" at bounding box center [644, 302] width 1289 height 521
click at [1227, 342] on span "Call" at bounding box center [1208, 349] width 91 height 15
type input "****"
click at [1200, 370] on input "Topic" at bounding box center [1129, 373] width 212 height 21
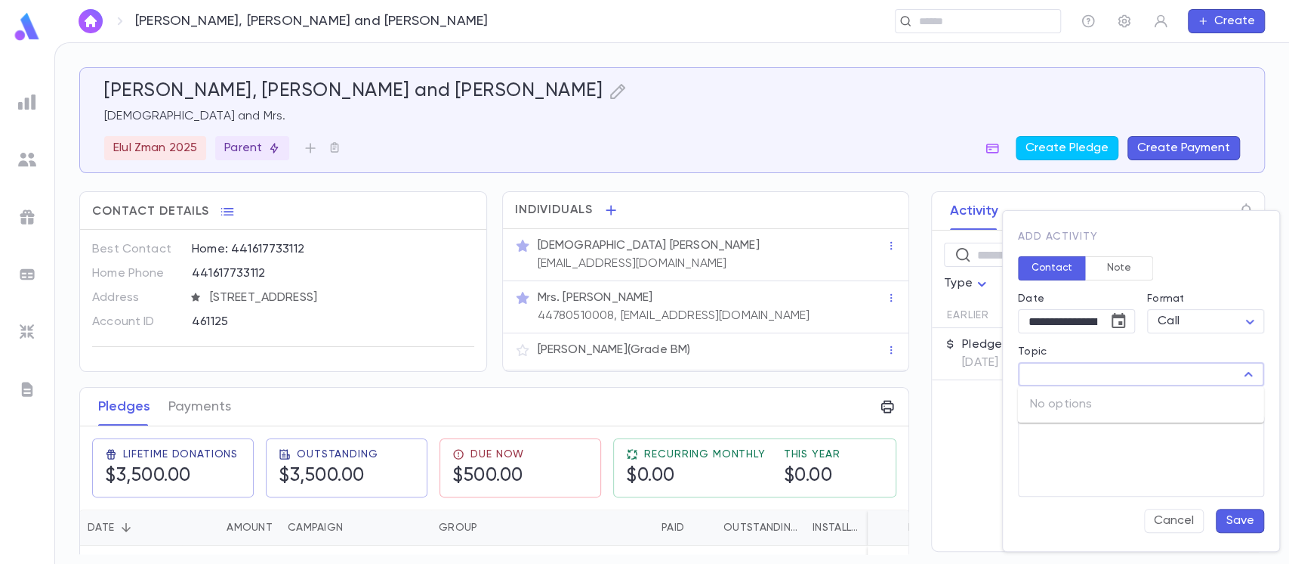
type input "*"
click at [1082, 411] on div "Add שכר לימוד" at bounding box center [1087, 408] width 75 height 15
type input "*********"
click at [1070, 443] on textarea "Summary" at bounding box center [1141, 456] width 225 height 82
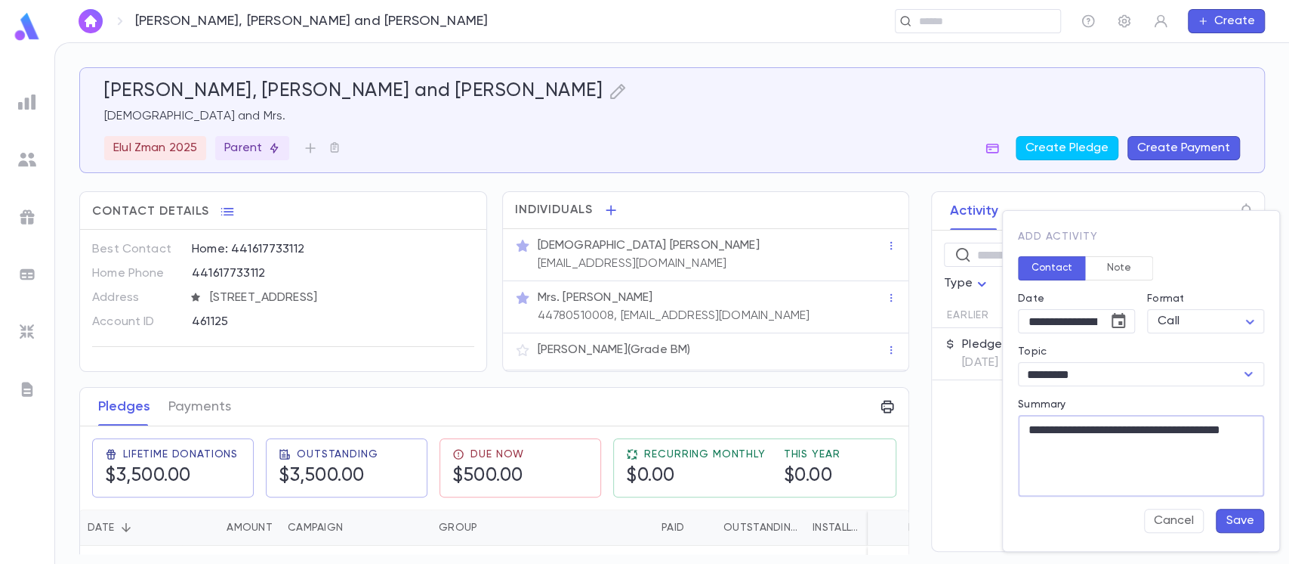
type textarea "**********"
click at [1237, 523] on button "Save" at bounding box center [1240, 520] width 48 height 24
